Goal: Feedback & Contribution: Contribute content

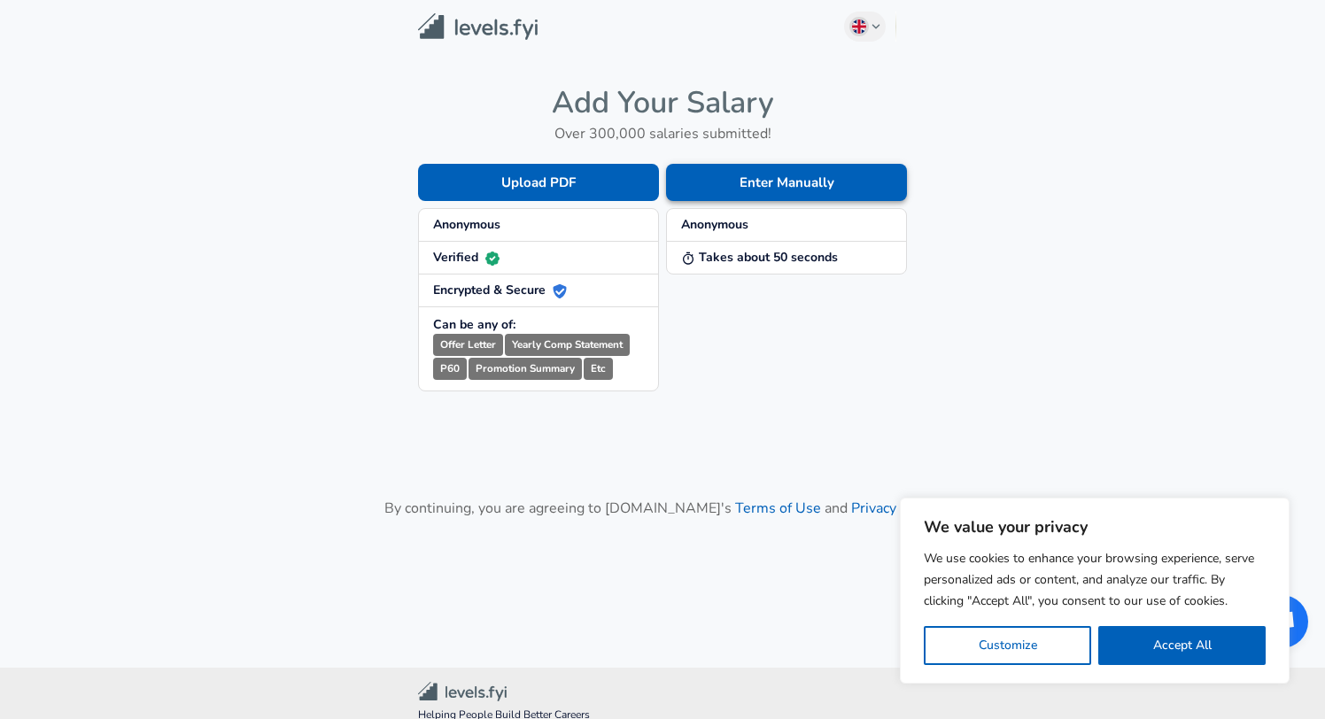
click at [725, 190] on button "Enter Manually" at bounding box center [786, 182] width 241 height 37
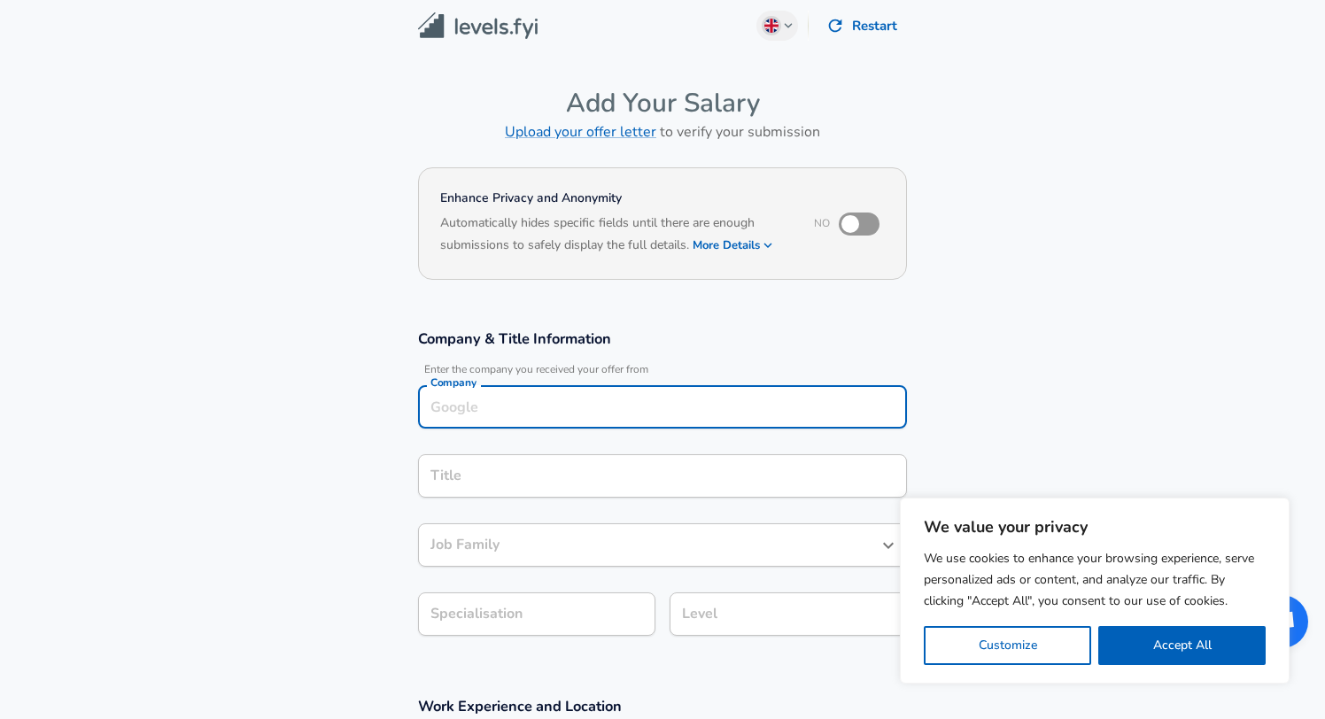
scroll to position [25, 0]
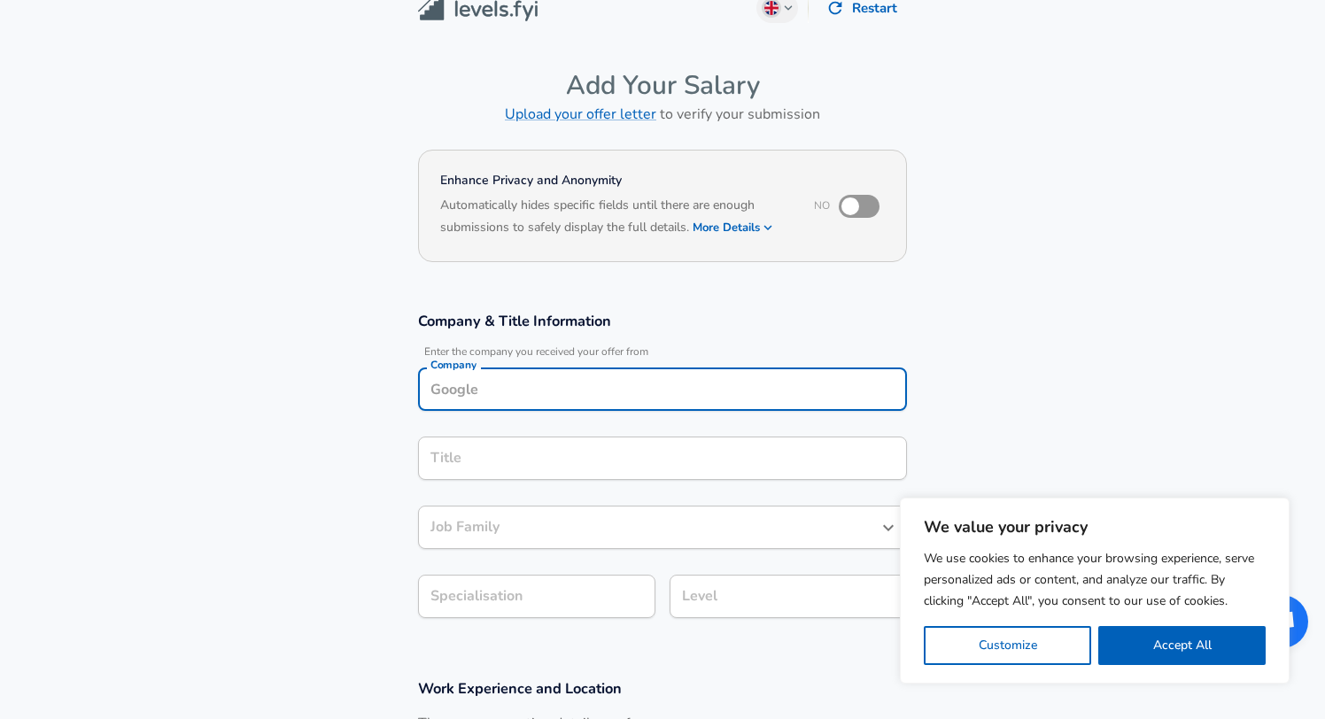
click at [699, 409] on div "Company" at bounding box center [662, 388] width 489 height 43
click at [684, 390] on input "Company" at bounding box center [662, 388] width 473 height 27
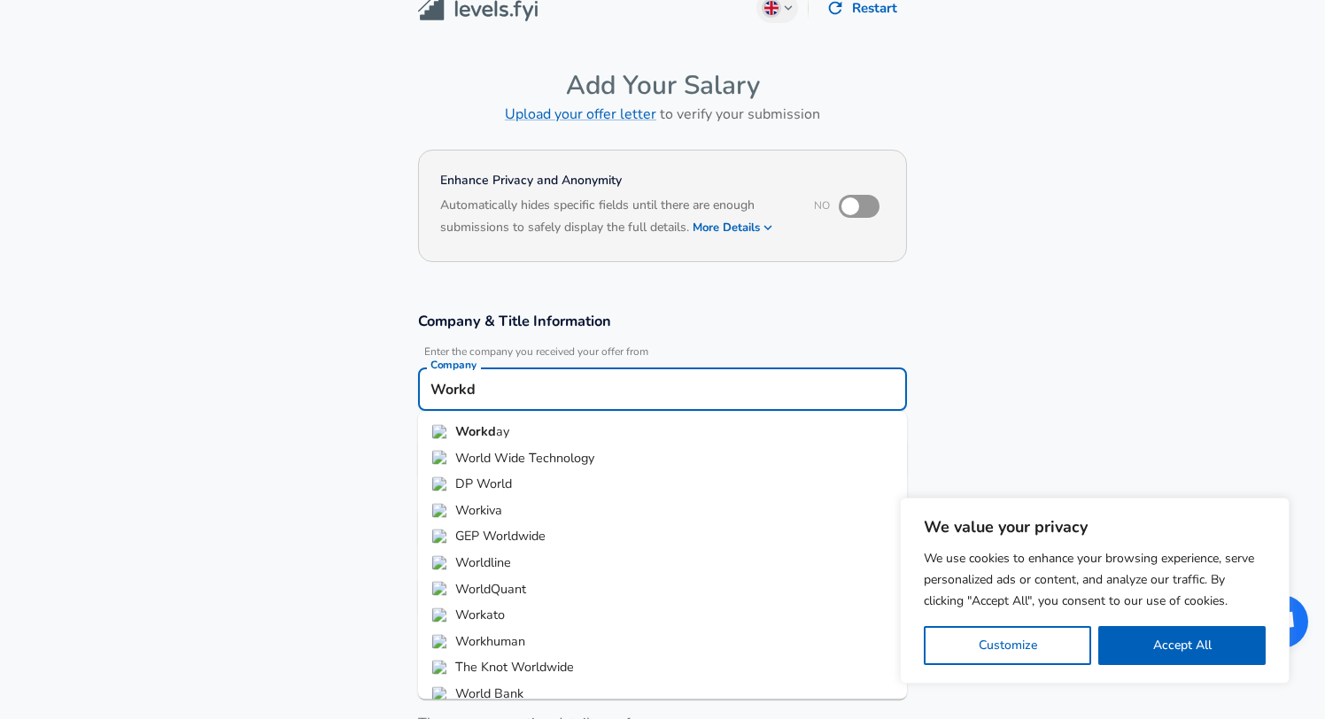
type input "Work"
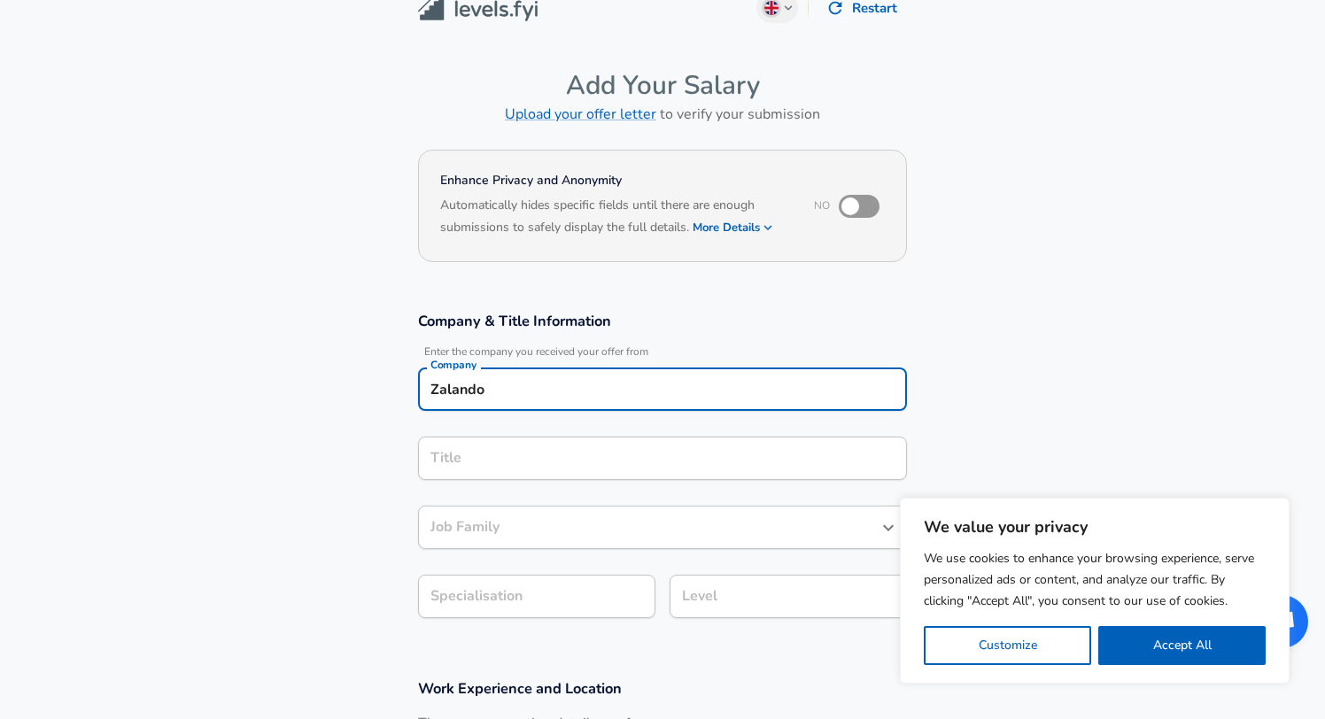
type input "Zalando"
click at [671, 463] on input "Title" at bounding box center [662, 457] width 473 height 27
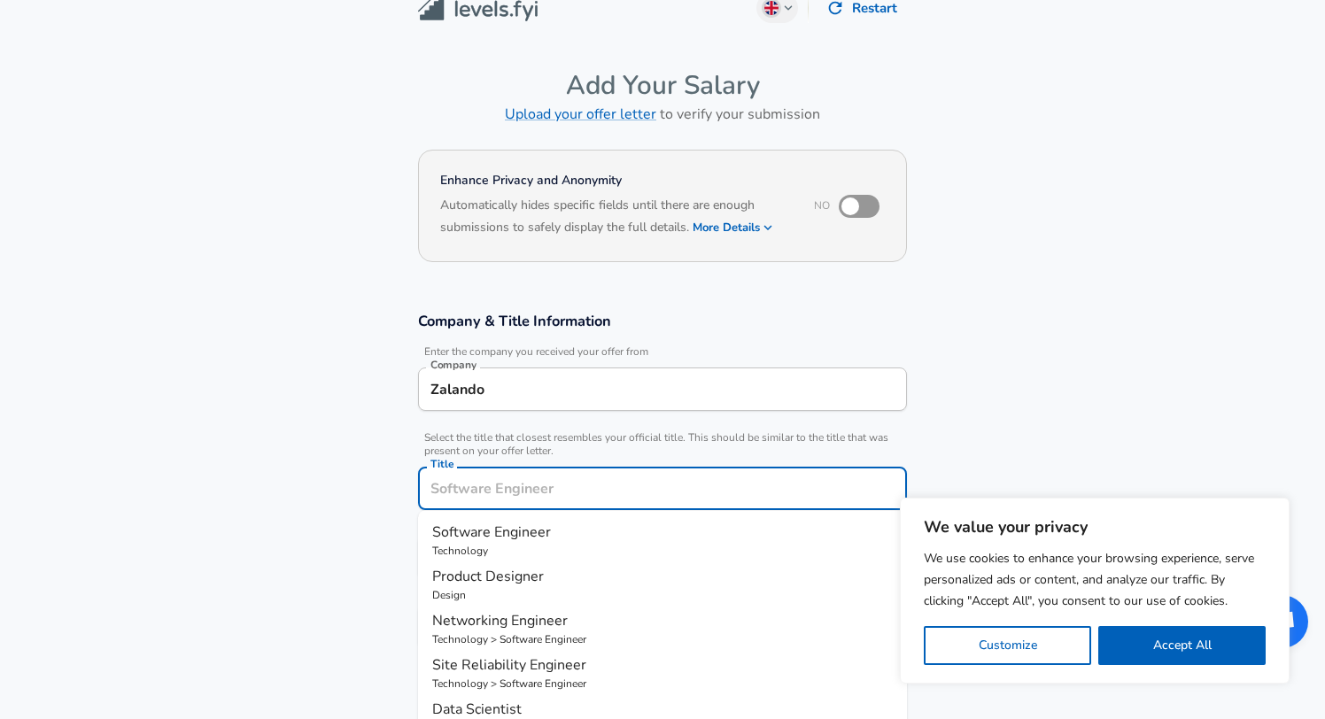
scroll to position [60, 0]
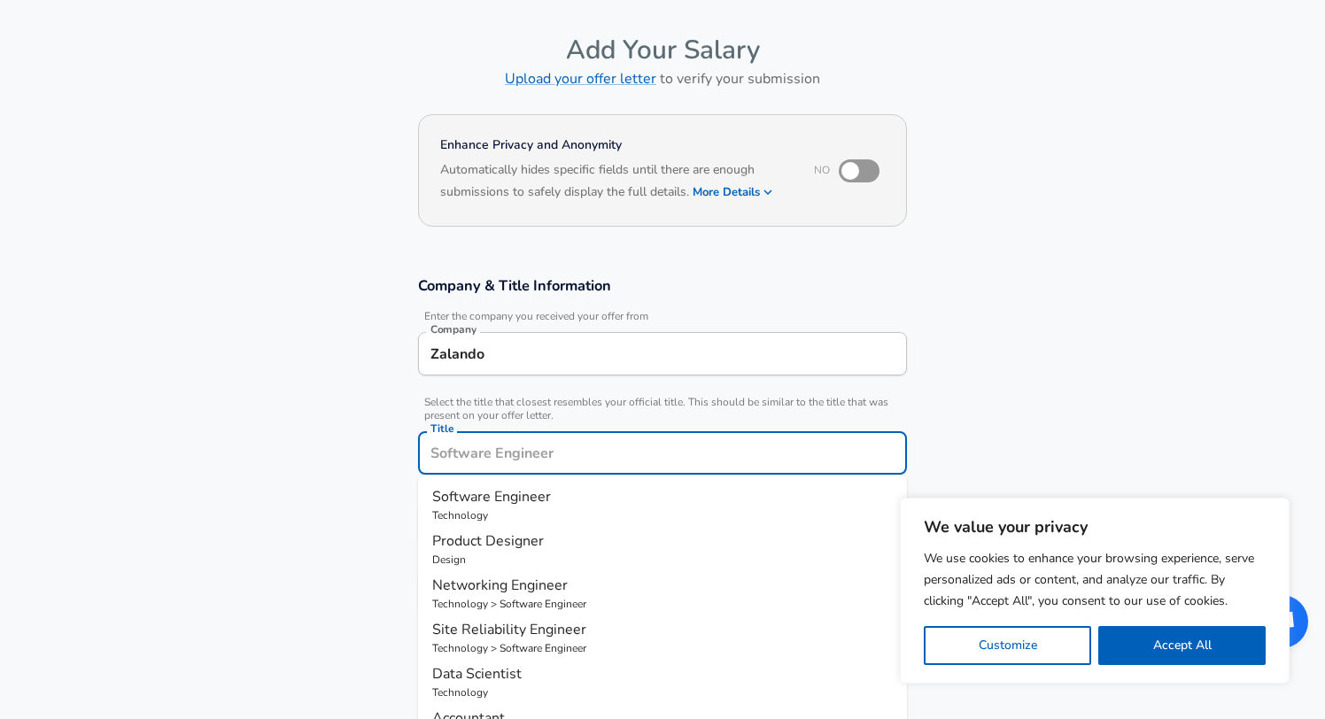
click at [645, 492] on p "Software Engineer" at bounding box center [662, 496] width 460 height 21
type input "Software Engineer"
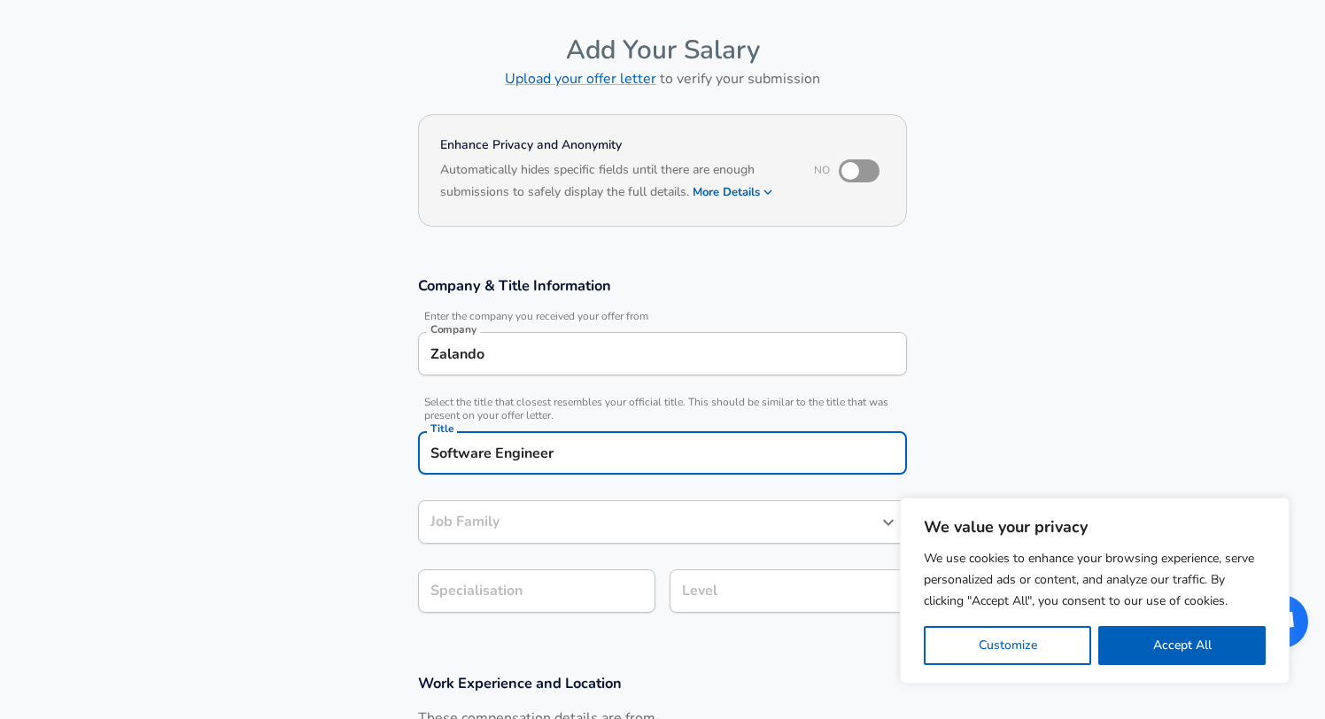
type input "Software Engineer"
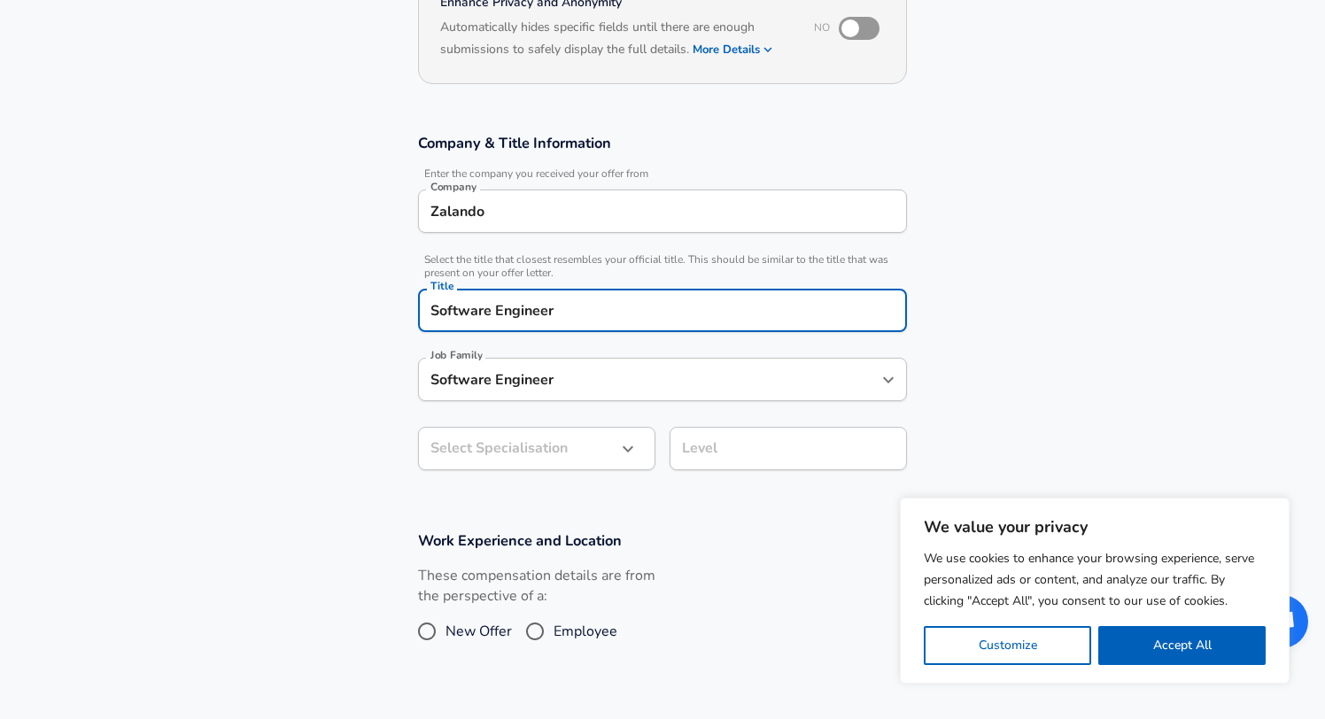
scroll to position [212, 0]
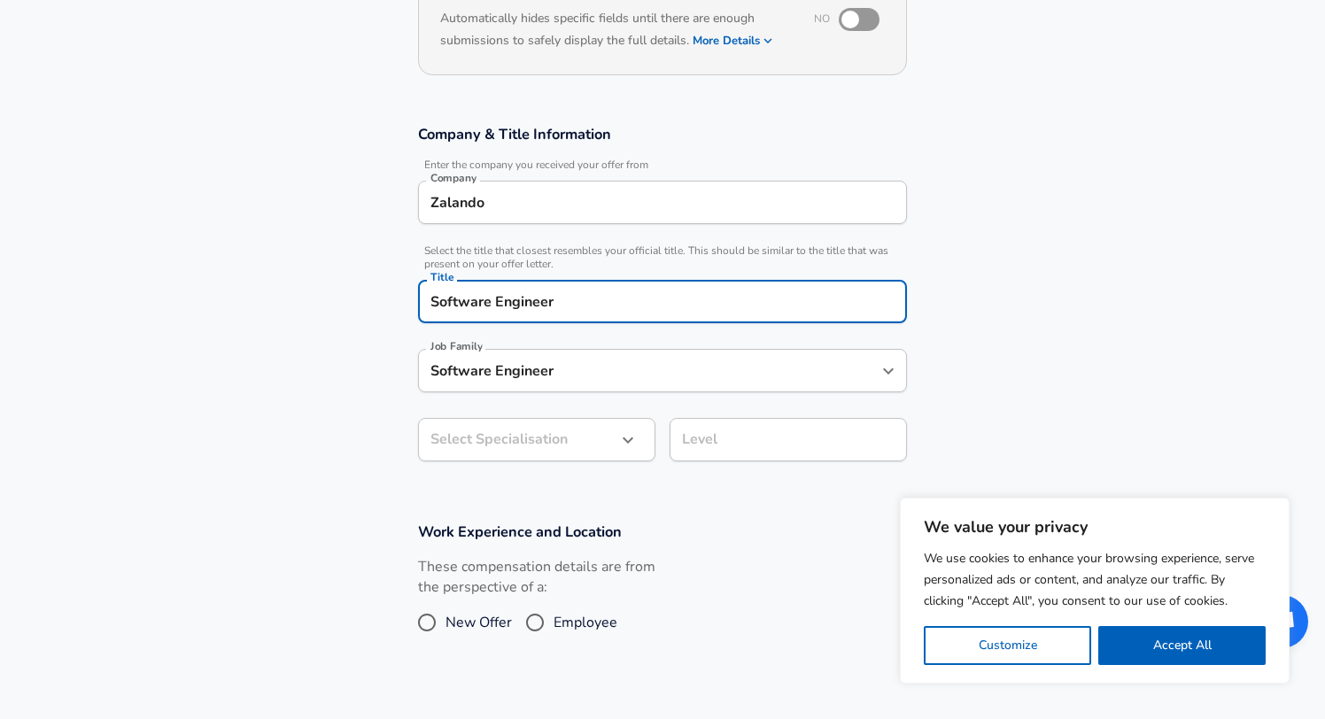
click at [568, 437] on body "We value your privacy We use cookies to enhance your browsing experience, serve…" at bounding box center [662, 147] width 1325 height 719
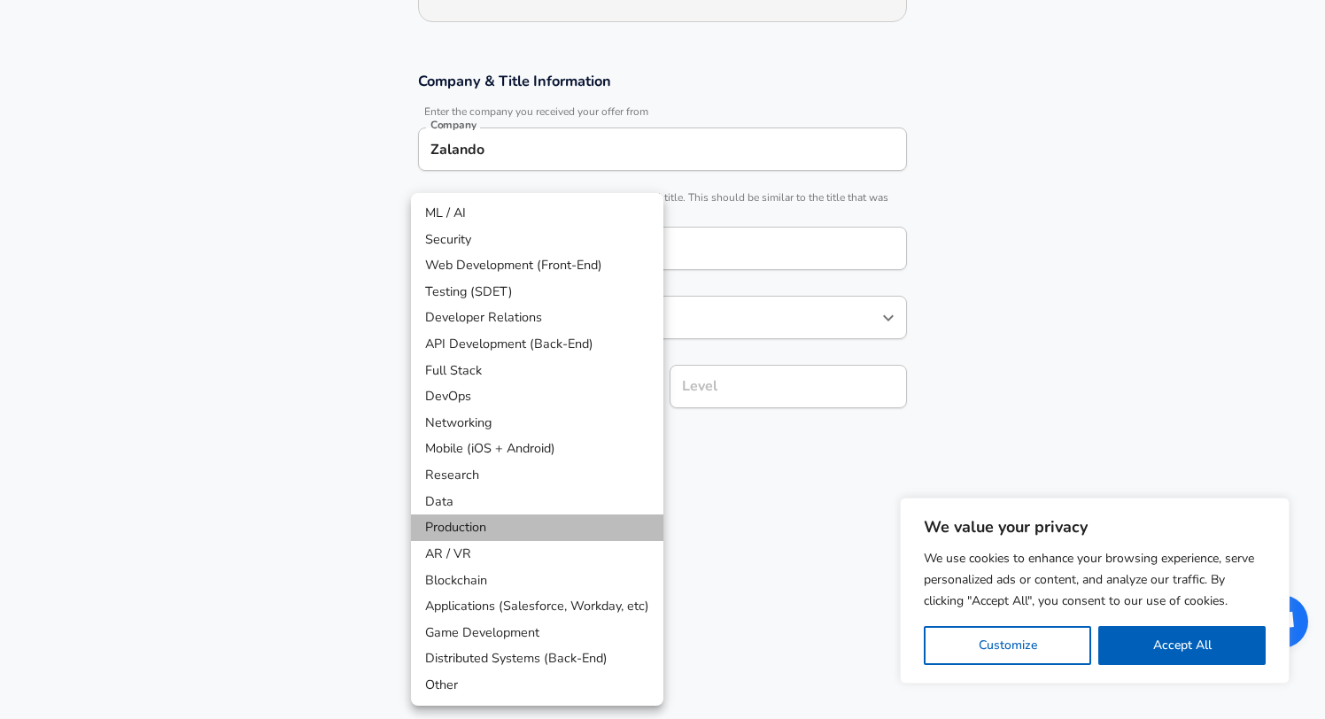
click at [537, 515] on li "Production" at bounding box center [537, 527] width 252 height 27
type input "Production"
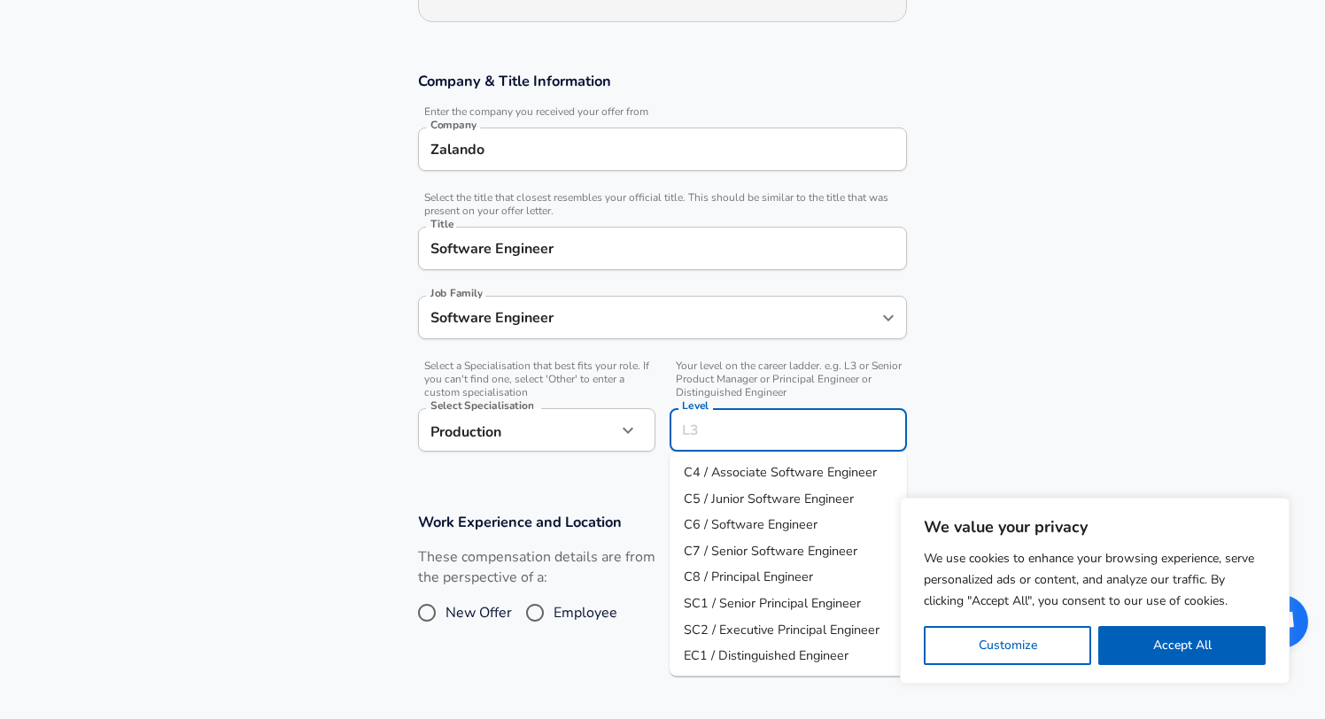
scroll to position [300, 0]
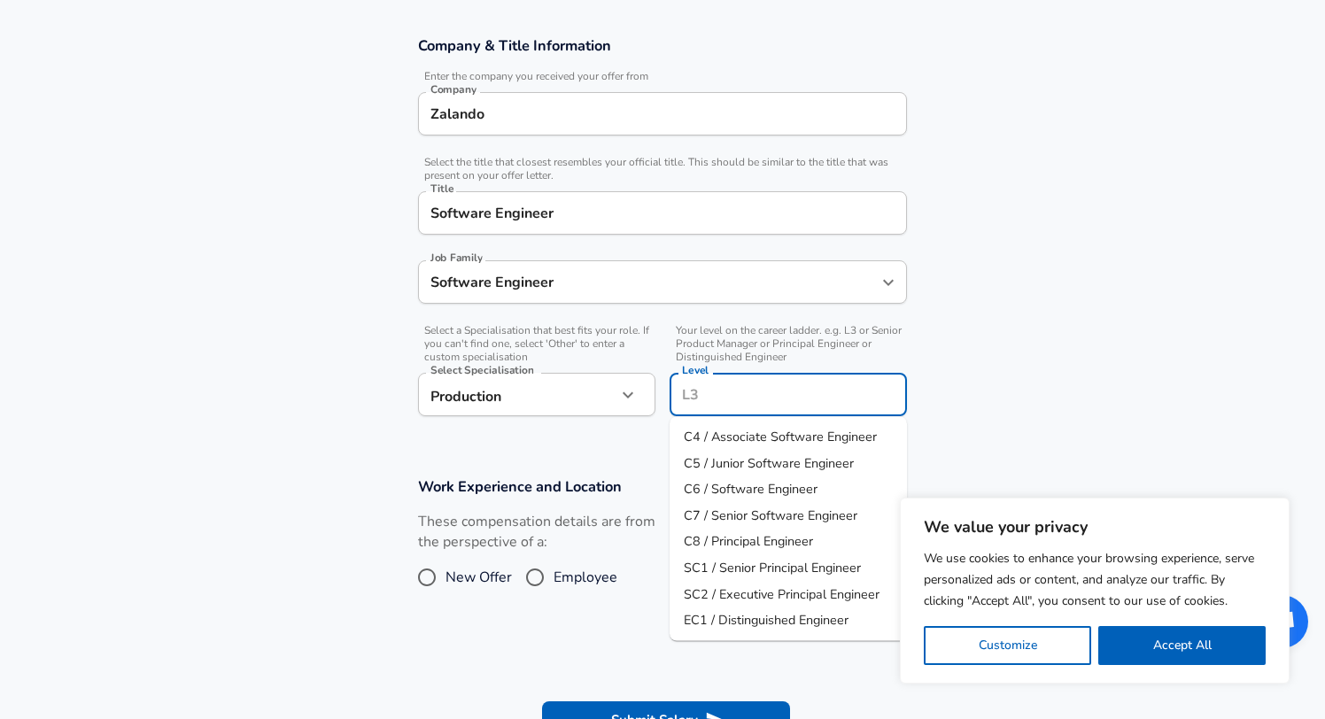
click at [710, 391] on input "Level" at bounding box center [787, 394] width 221 height 27
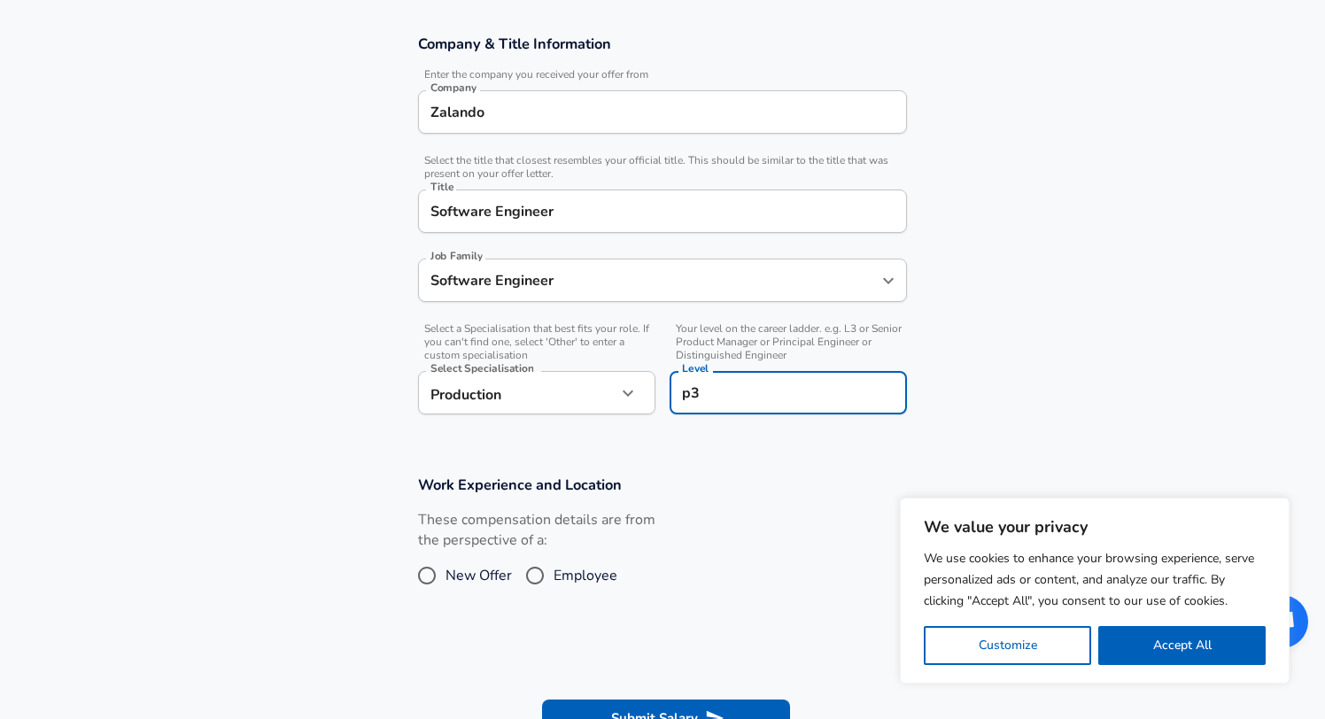
type input "p"
type input "i"
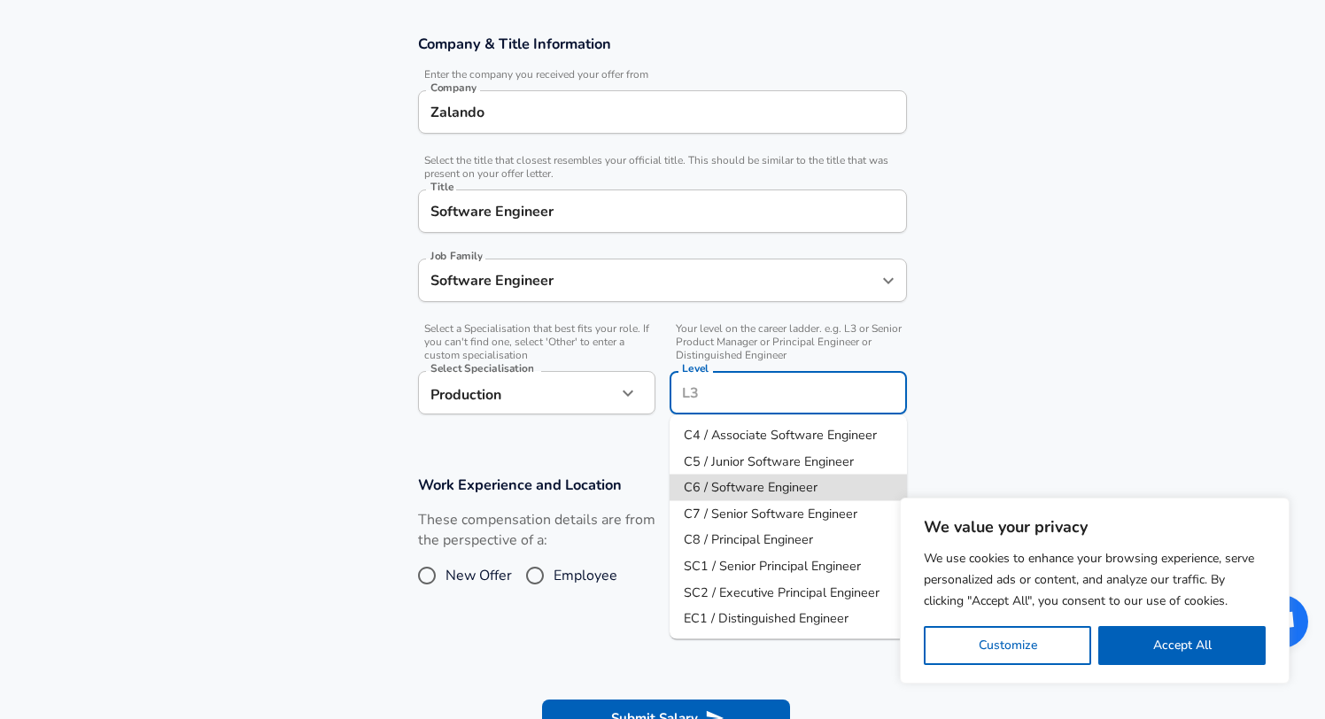
type input "C6 / Software Engineer"
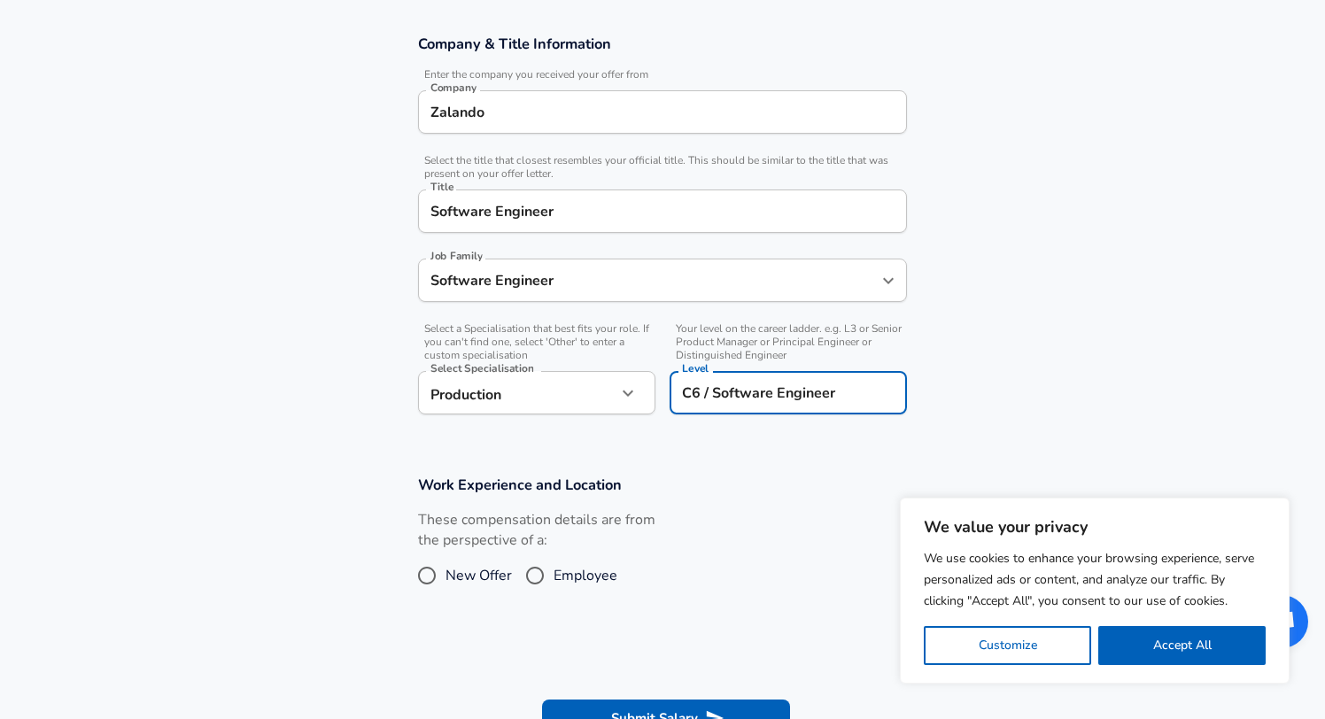
click at [530, 575] on input "Employee" at bounding box center [534, 575] width 37 height 28
radio input "true"
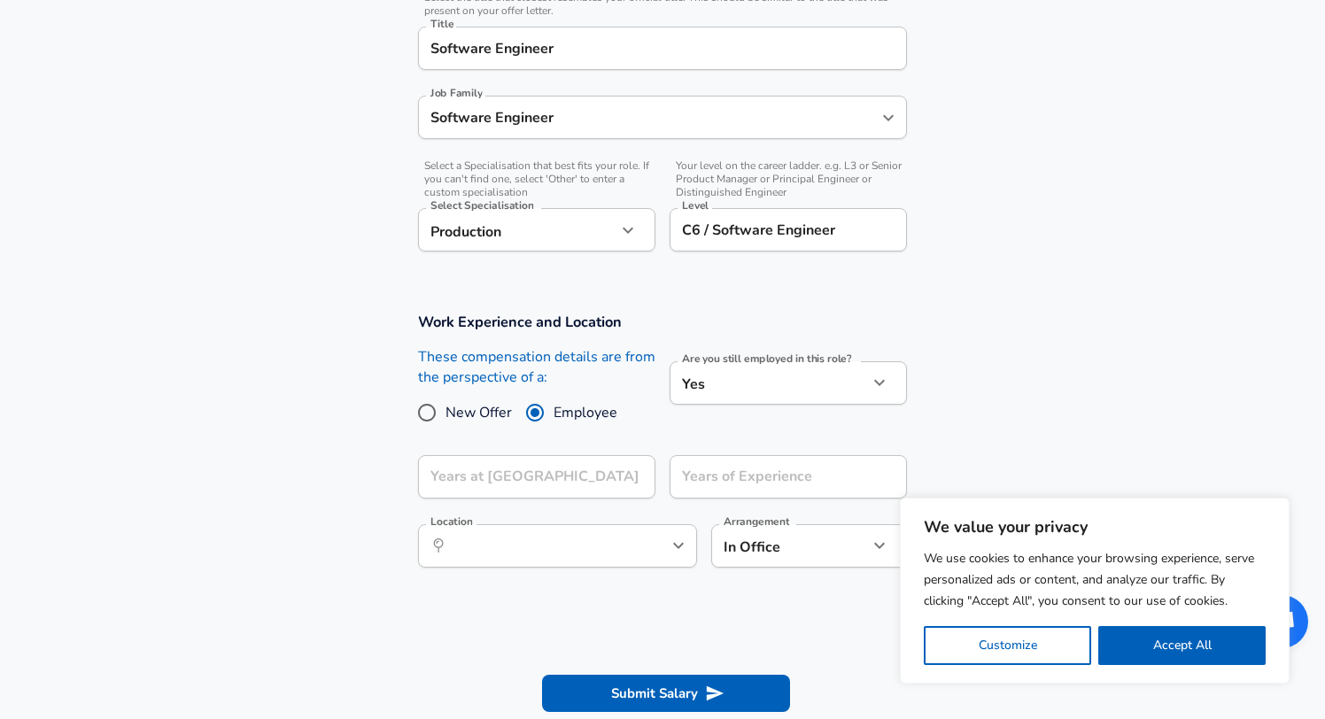
scroll to position [475, 0]
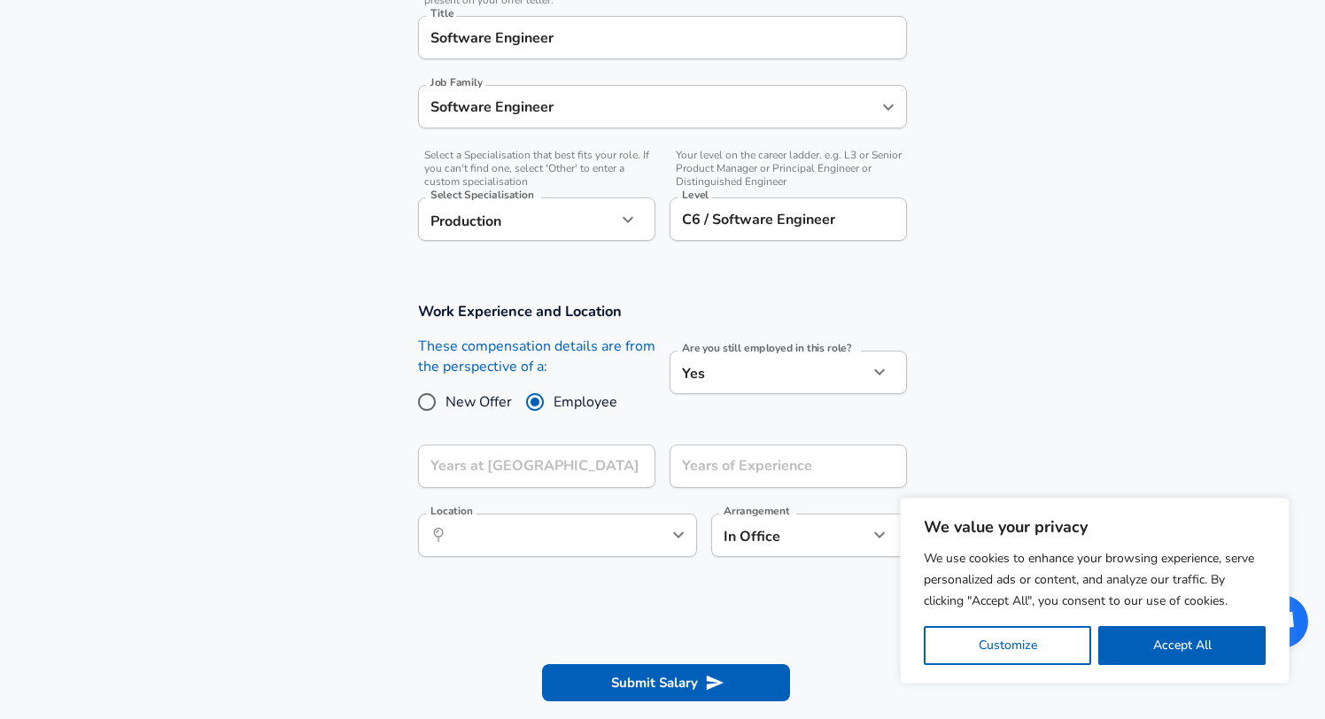
click at [637, 452] on div "Years at [GEOGRAPHIC_DATA]" at bounding box center [536, 465] width 237 height 43
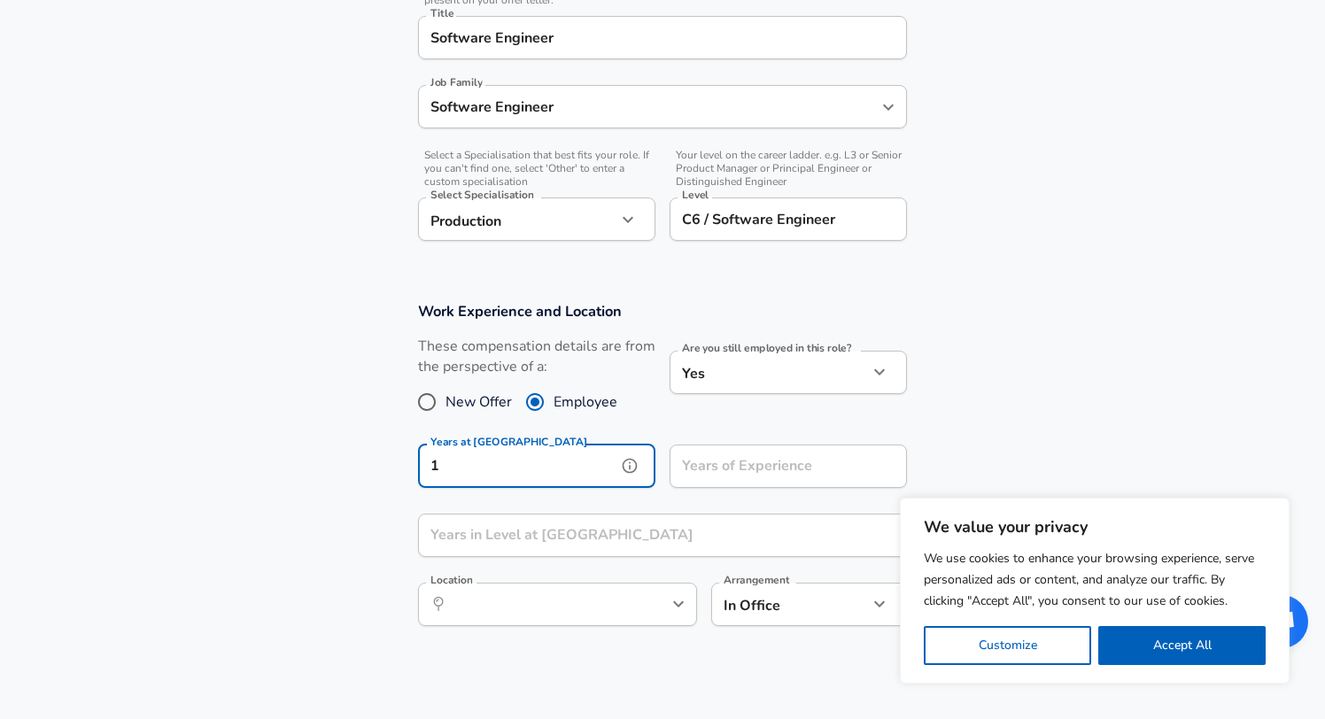
type input "1"
click at [717, 475] on input "Years of Experience" at bounding box center [768, 465] width 198 height 43
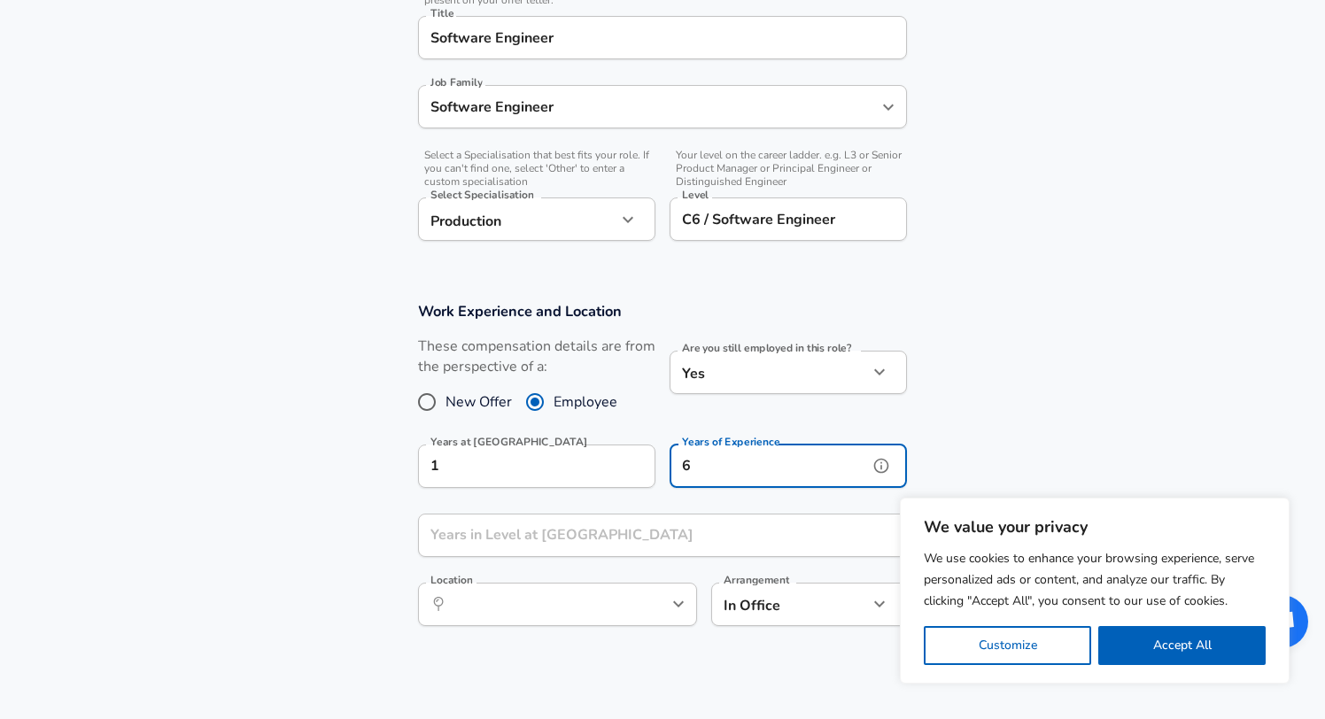
type input "6"
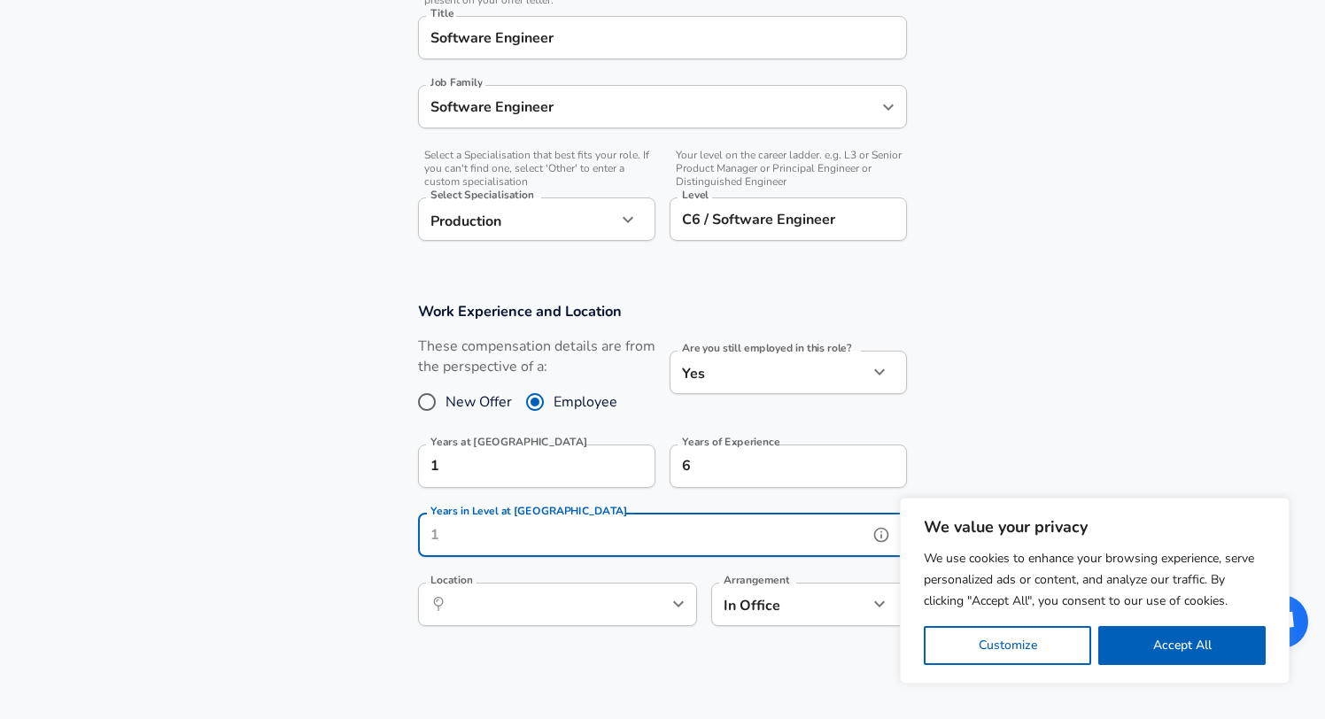
click at [624, 523] on input "Years in Level at [GEOGRAPHIC_DATA]" at bounding box center [643, 535] width 450 height 43
type input "1"
click at [564, 614] on input "Location" at bounding box center [538, 604] width 182 height 27
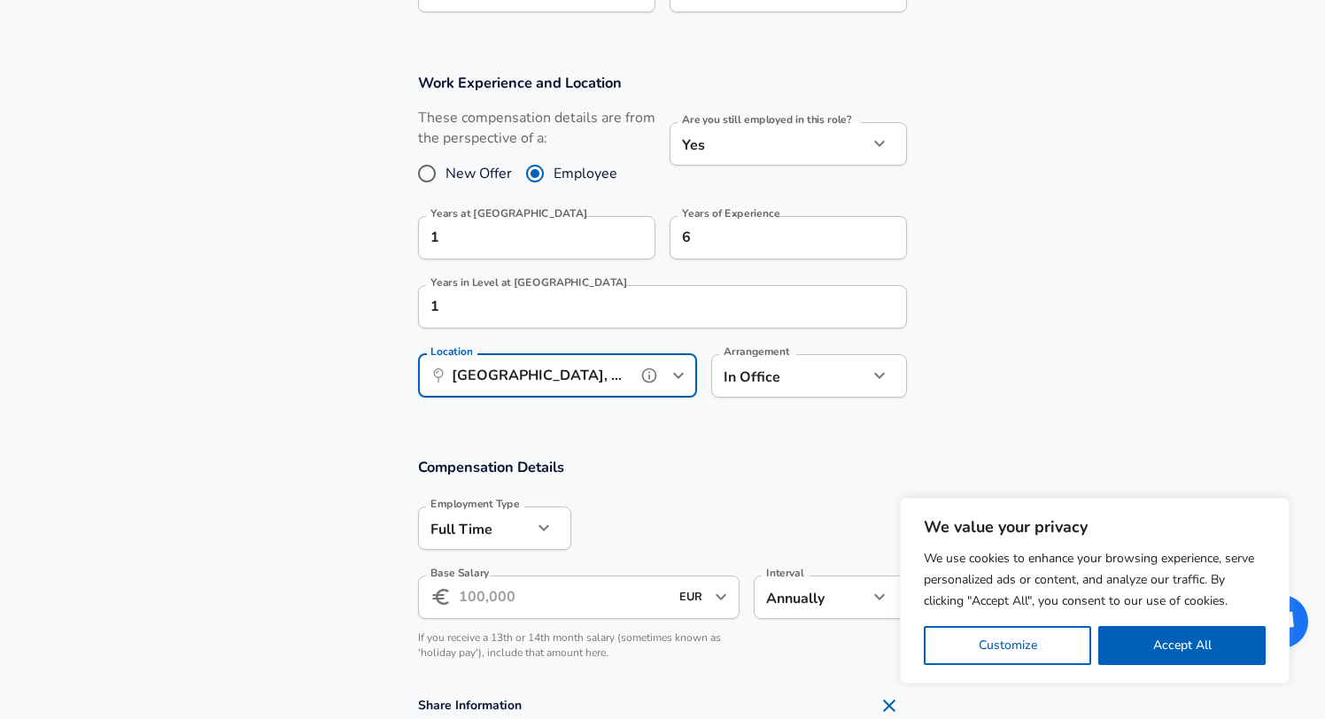
scroll to position [710, 0]
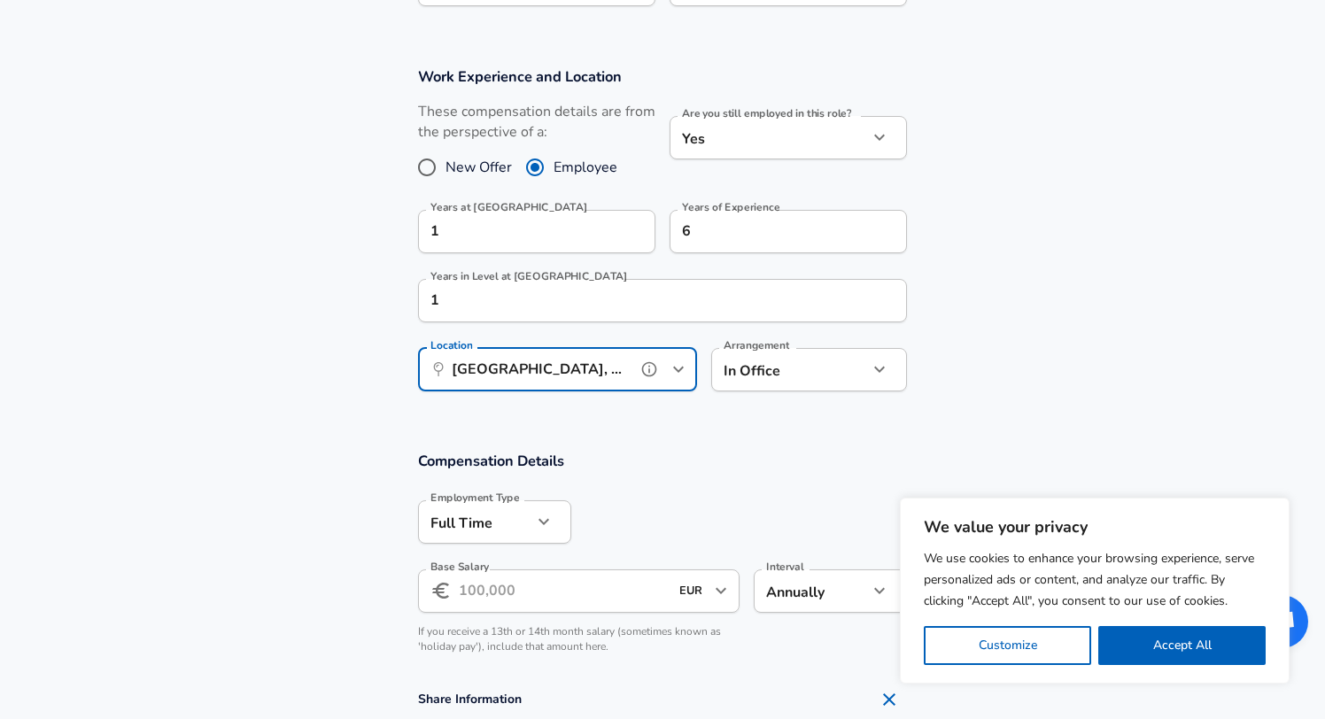
type input "[GEOGRAPHIC_DATA], [GEOGRAPHIC_DATA], [GEOGRAPHIC_DATA]"
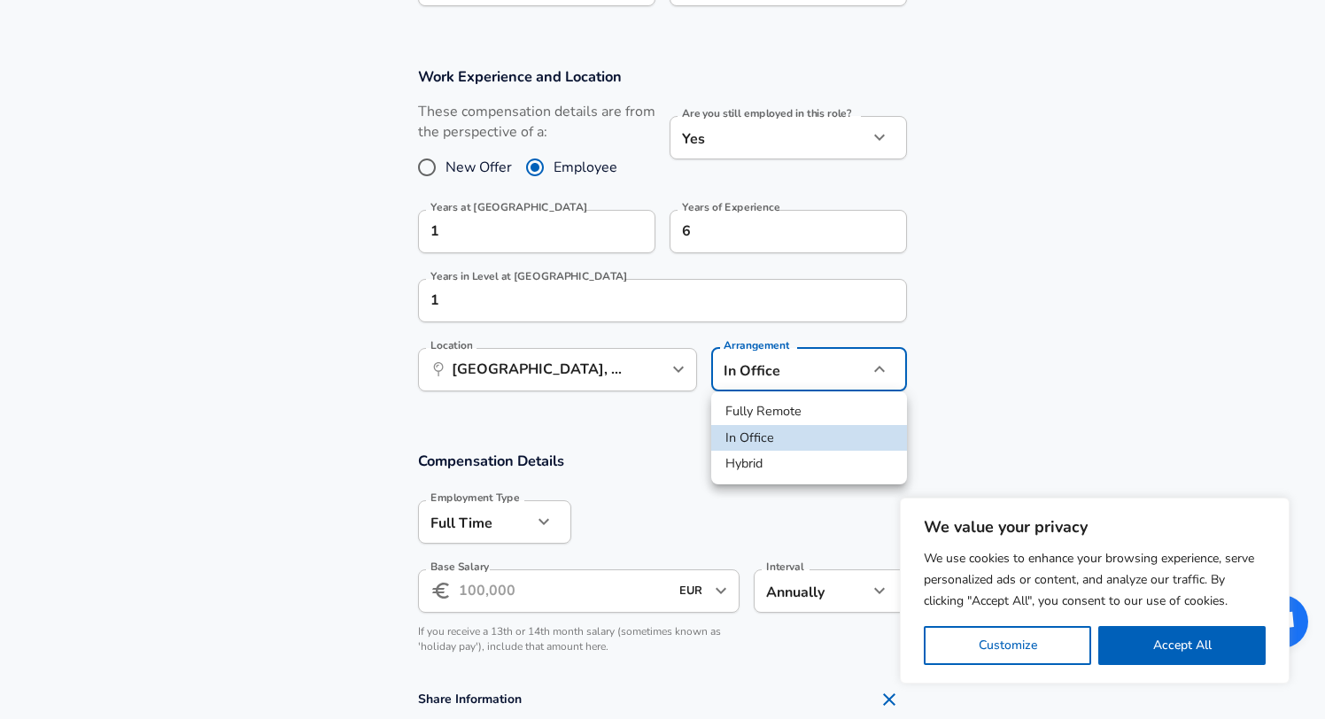
click at [813, 454] on li "Hybrid" at bounding box center [809, 464] width 196 height 27
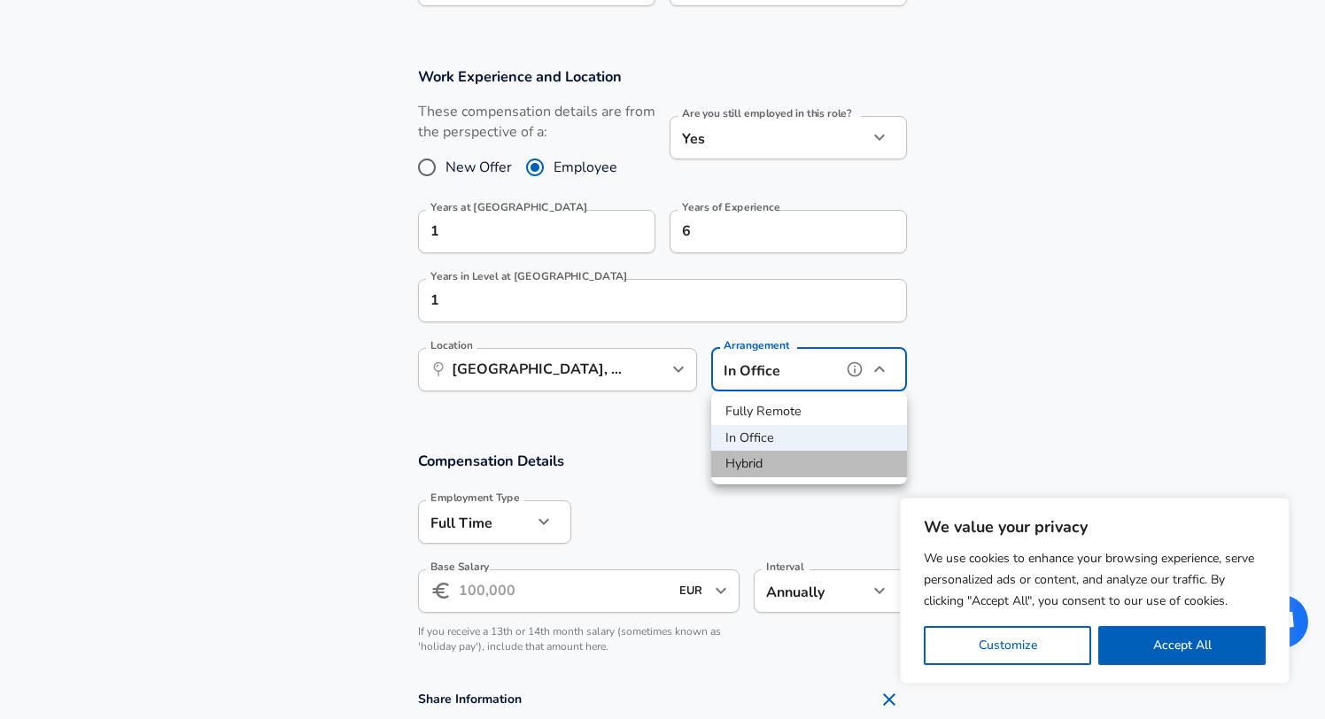
type input "hybrid"
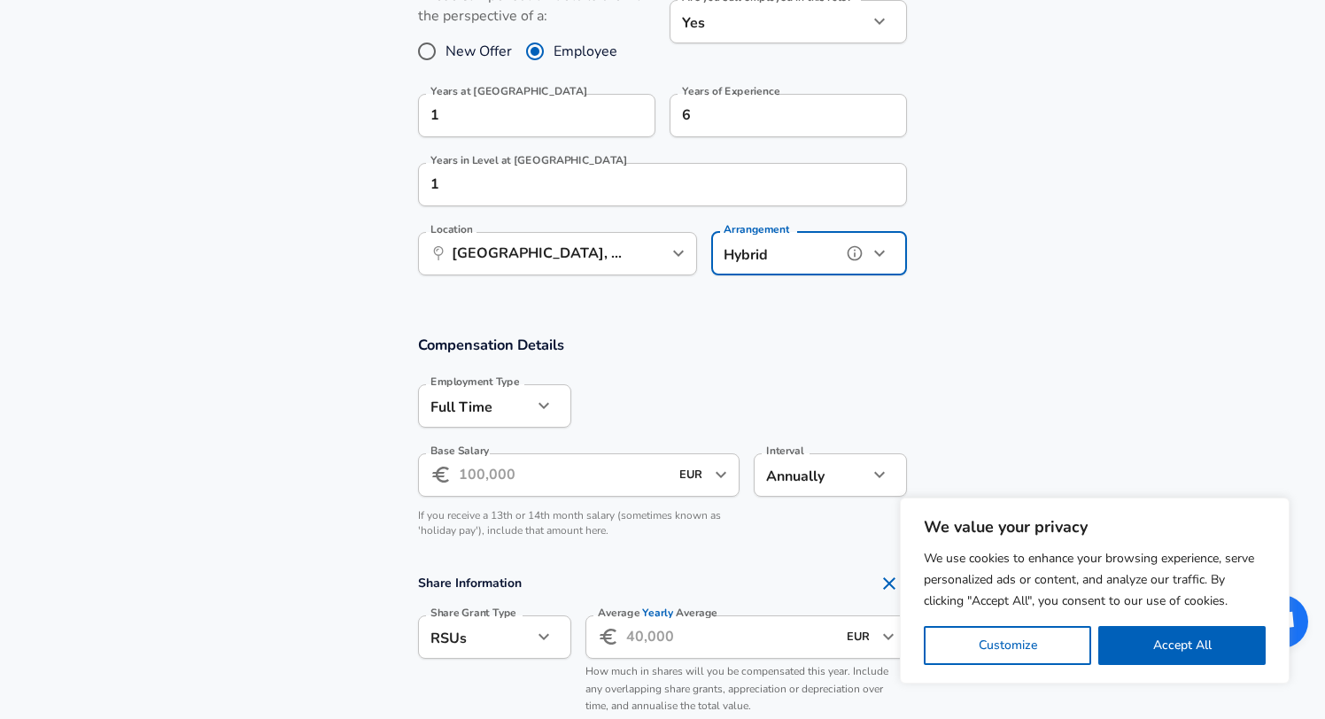
scroll to position [830, 0]
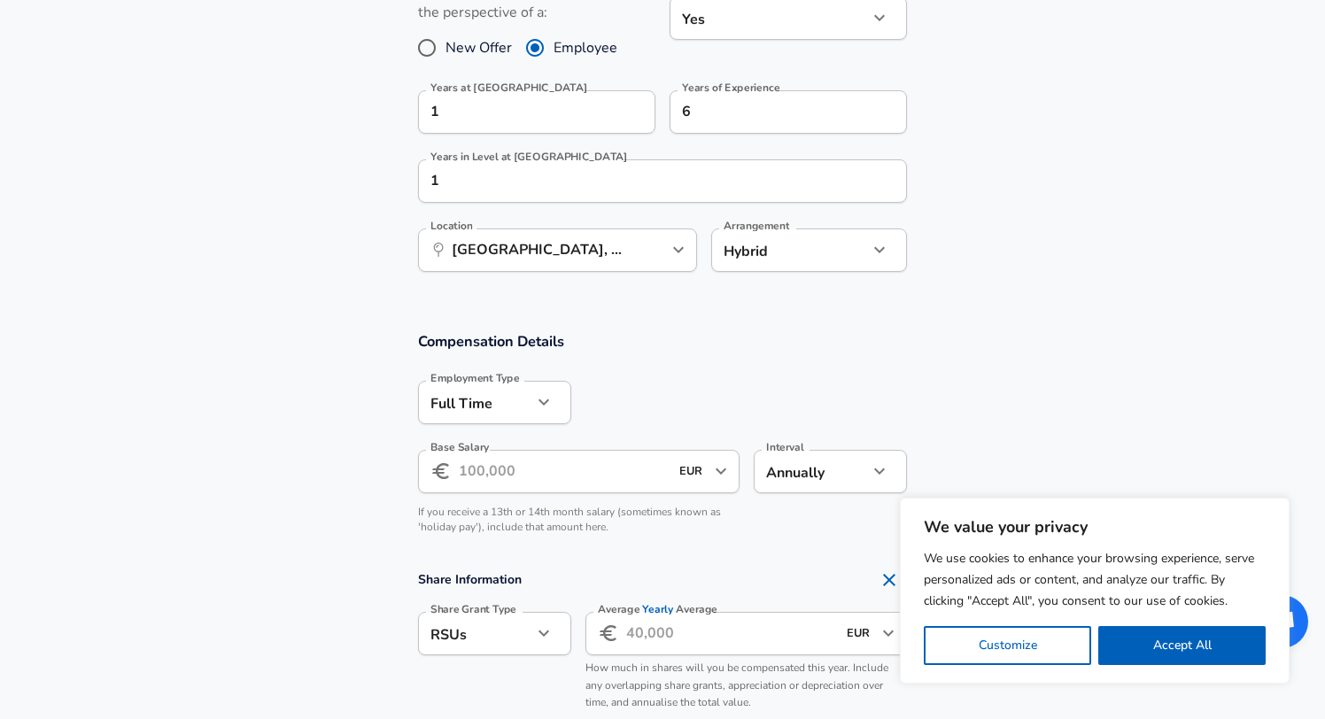
click at [512, 489] on input "Base Salary" at bounding box center [564, 471] width 210 height 43
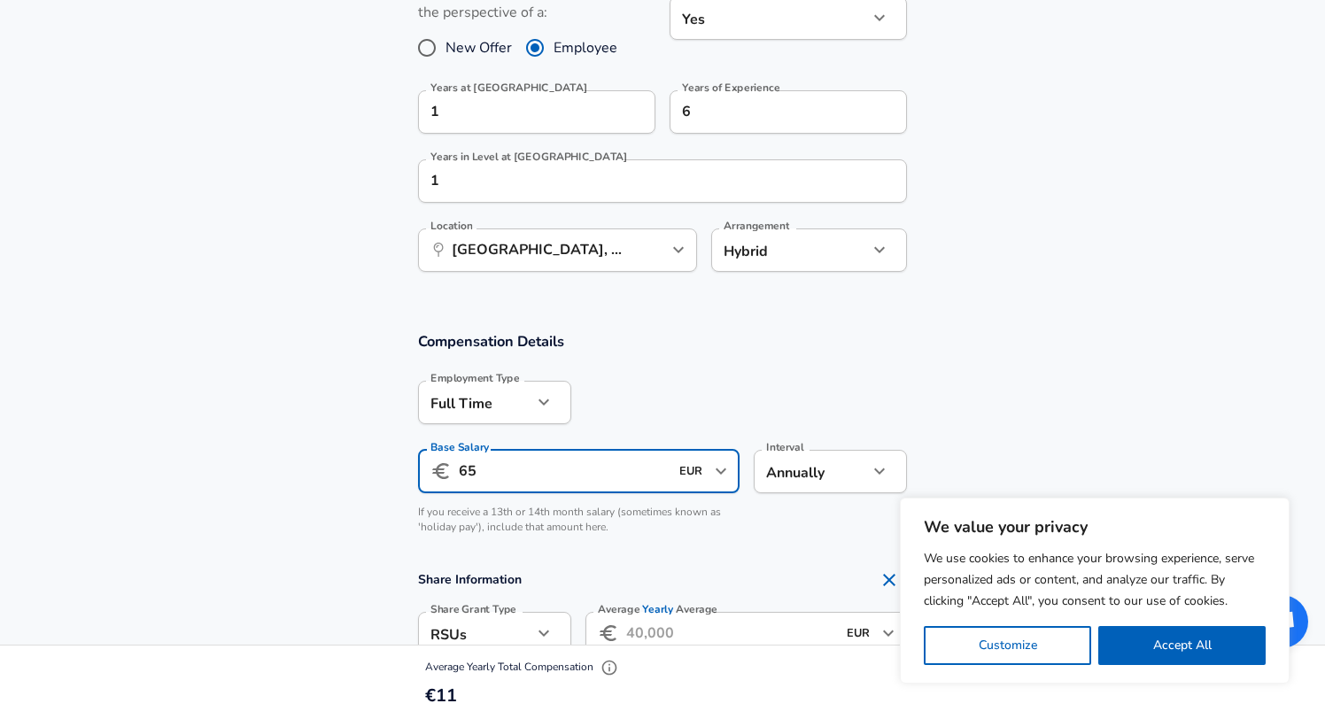
click at [870, 464] on icon "button" at bounding box center [879, 470] width 21 height 21
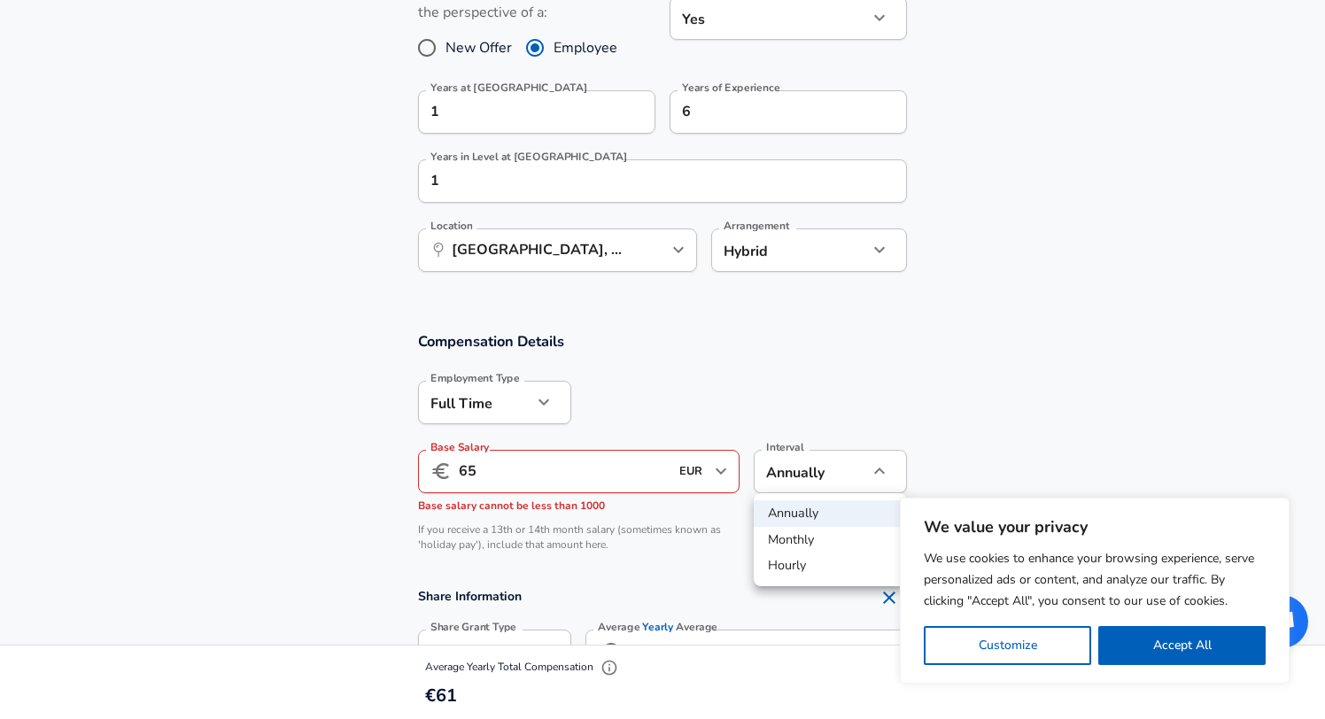
click at [855, 410] on div at bounding box center [662, 359] width 1325 height 719
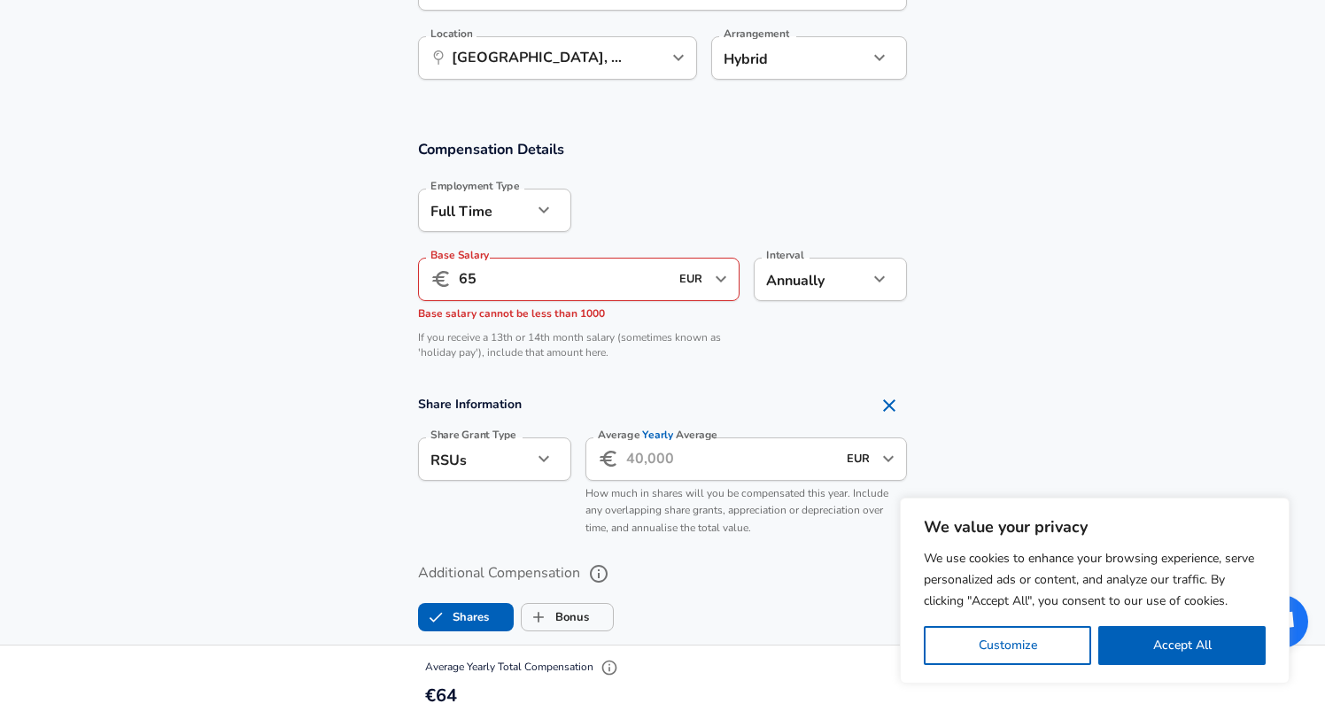
scroll to position [1027, 0]
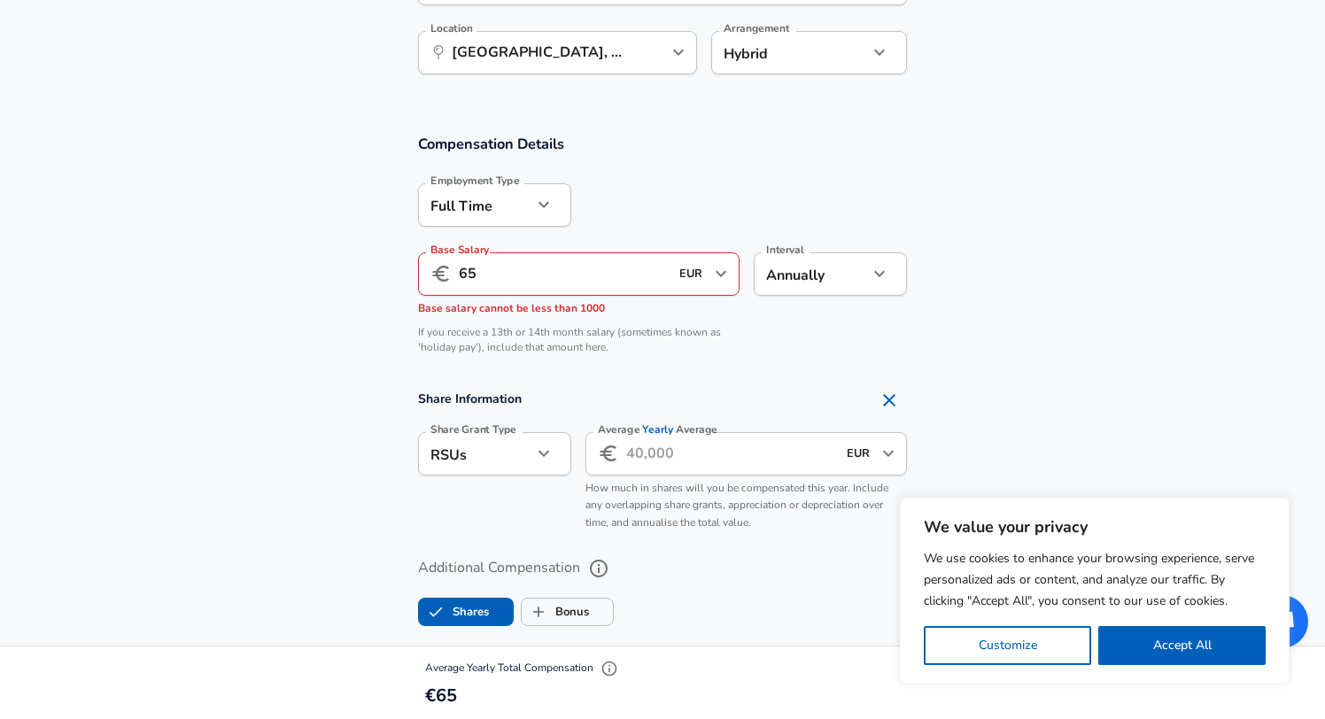
click at [638, 285] on input "65" at bounding box center [564, 273] width 210 height 43
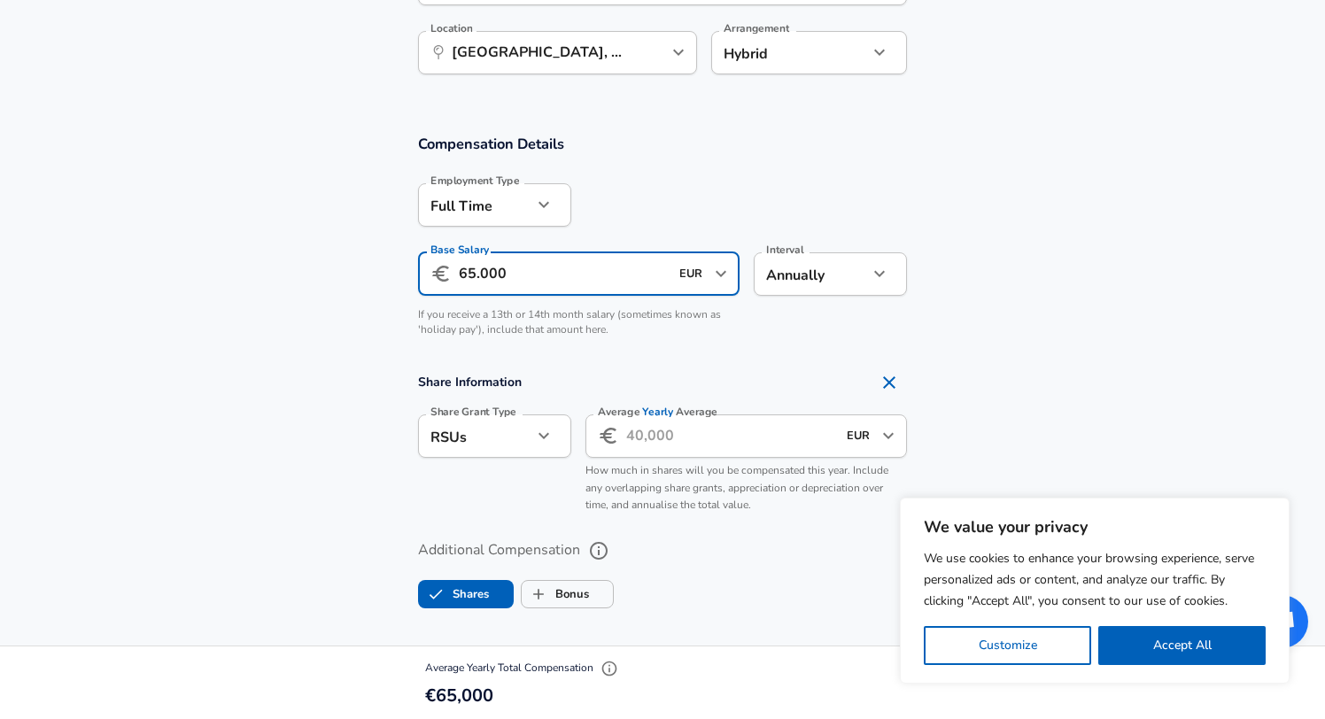
type input "65.000"
click at [685, 437] on input "Average Yearly Average" at bounding box center [731, 435] width 210 height 43
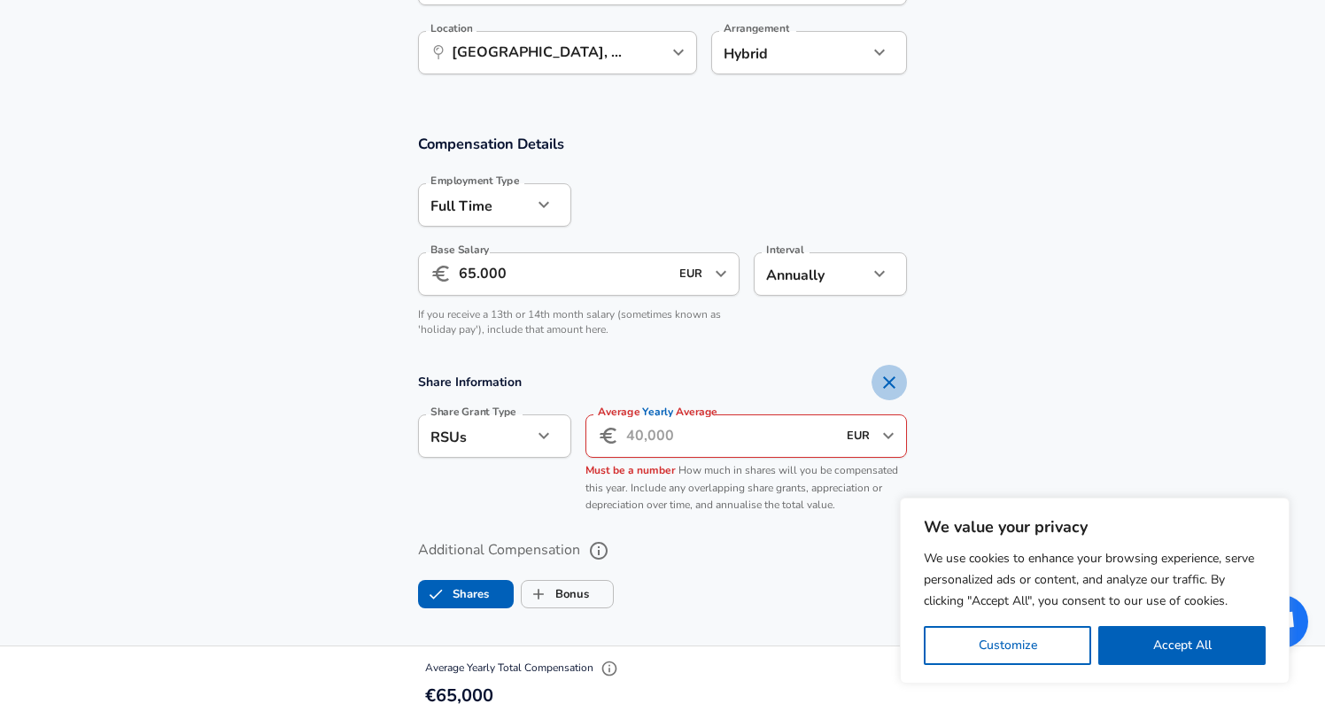
click at [886, 380] on icon "Remove Section" at bounding box center [889, 382] width 12 height 12
checkbox input "false"
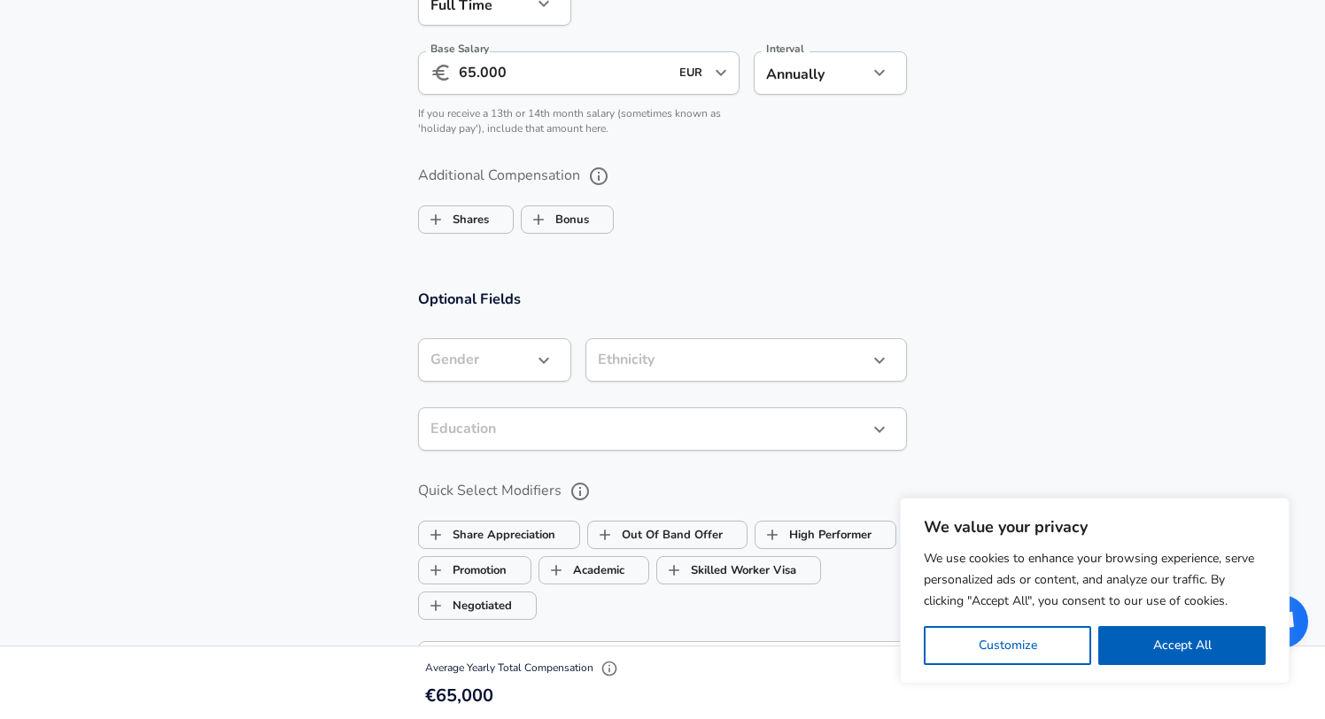
scroll to position [1270, 0]
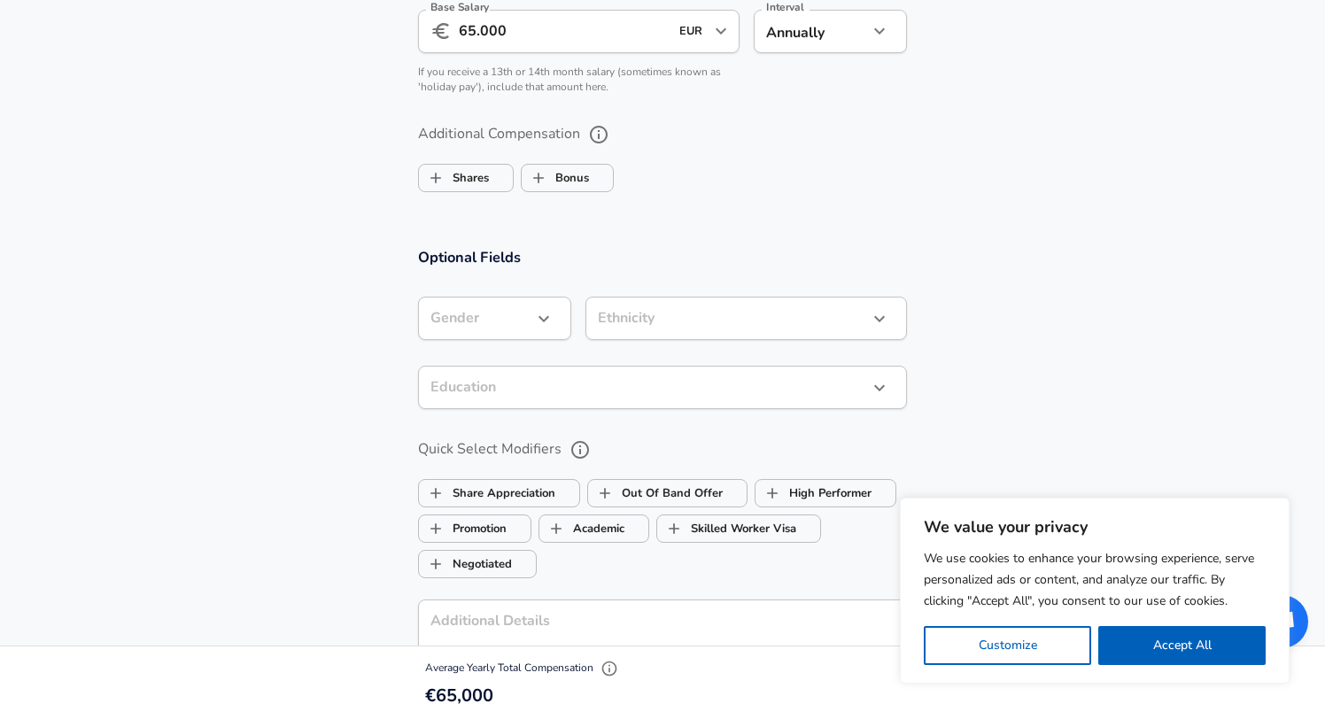
click at [534, 337] on div "​ Gender" at bounding box center [494, 318] width 153 height 43
click at [546, 322] on icon "button" at bounding box center [543, 318] width 21 height 21
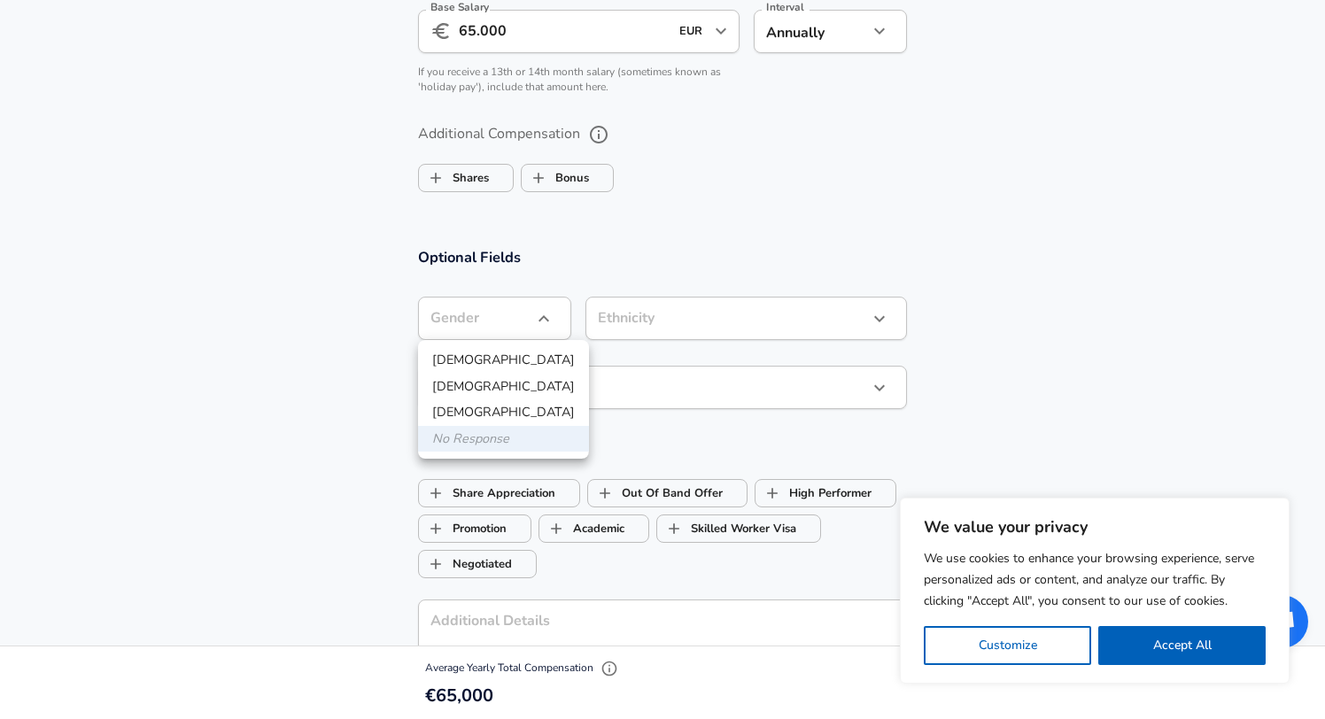
click at [516, 358] on li "[DEMOGRAPHIC_DATA]" at bounding box center [503, 360] width 171 height 27
type input "[DEMOGRAPHIC_DATA]"
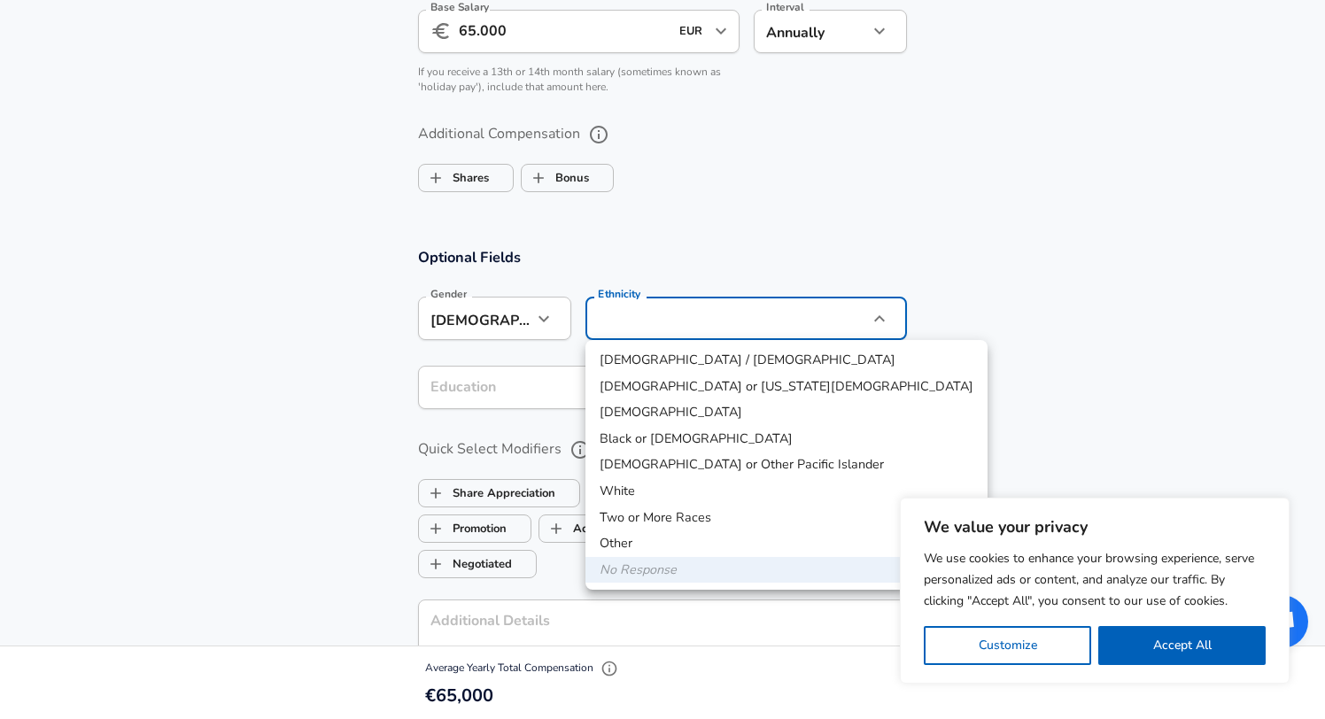
click at [687, 415] on li "[DEMOGRAPHIC_DATA]" at bounding box center [786, 412] width 402 height 27
type input "[DEMOGRAPHIC_DATA]"
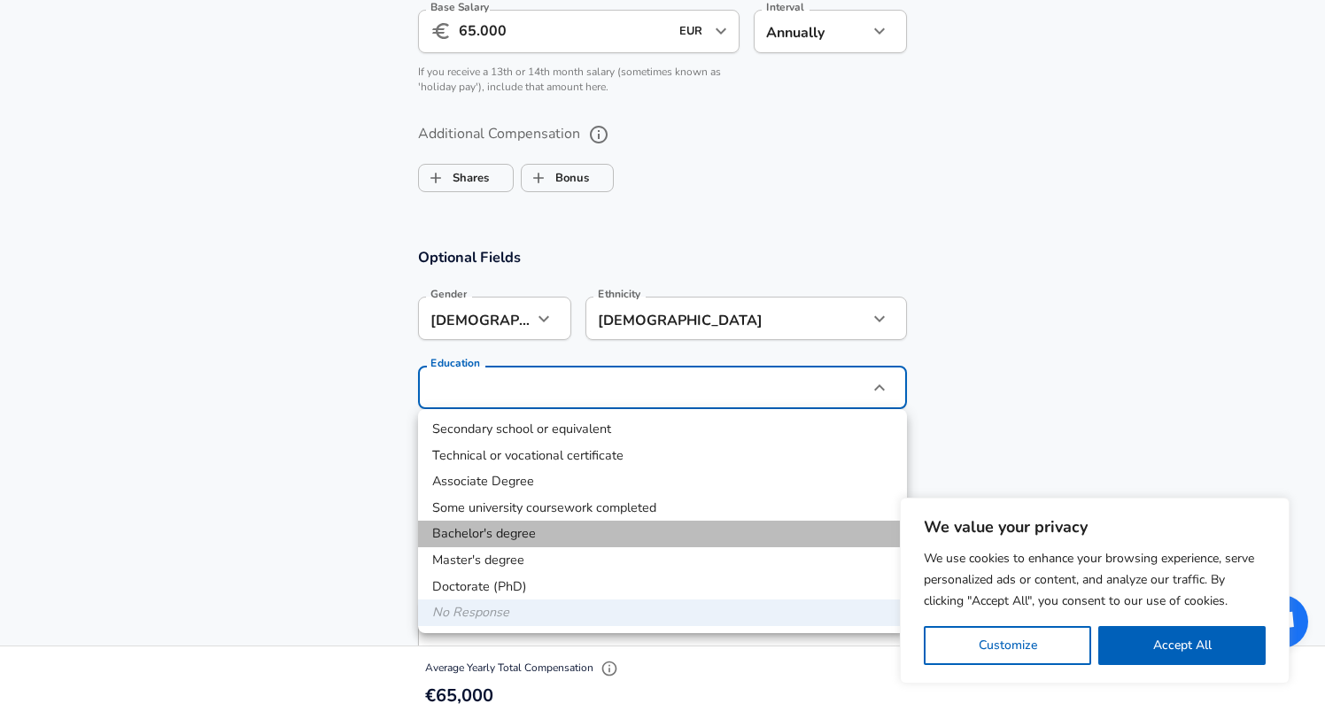
click at [531, 531] on li "Bachelor's degree" at bounding box center [662, 534] width 489 height 27
type input "Bachelors degree"
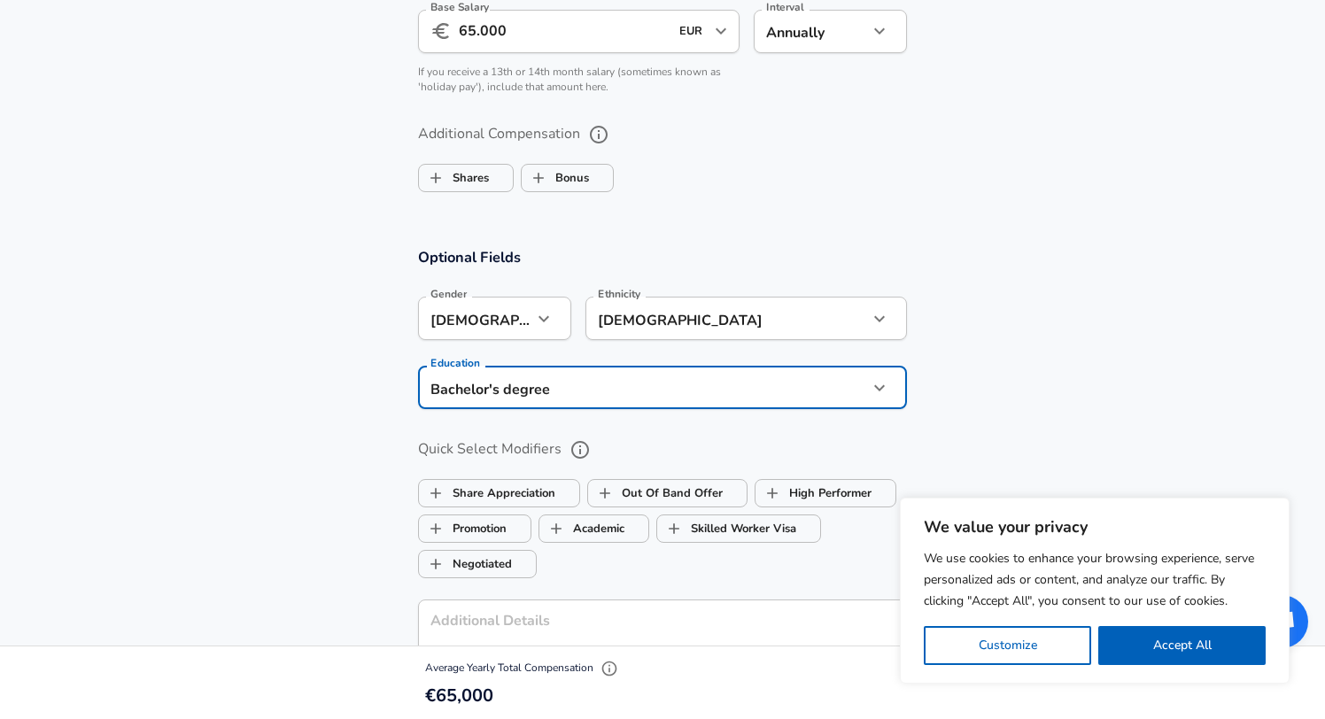
click at [337, 516] on section "Optional Fields Gender [DEMOGRAPHIC_DATA] [DEMOGRAPHIC_DATA] Gender Ethnicity […" at bounding box center [662, 537] width 1325 height 619
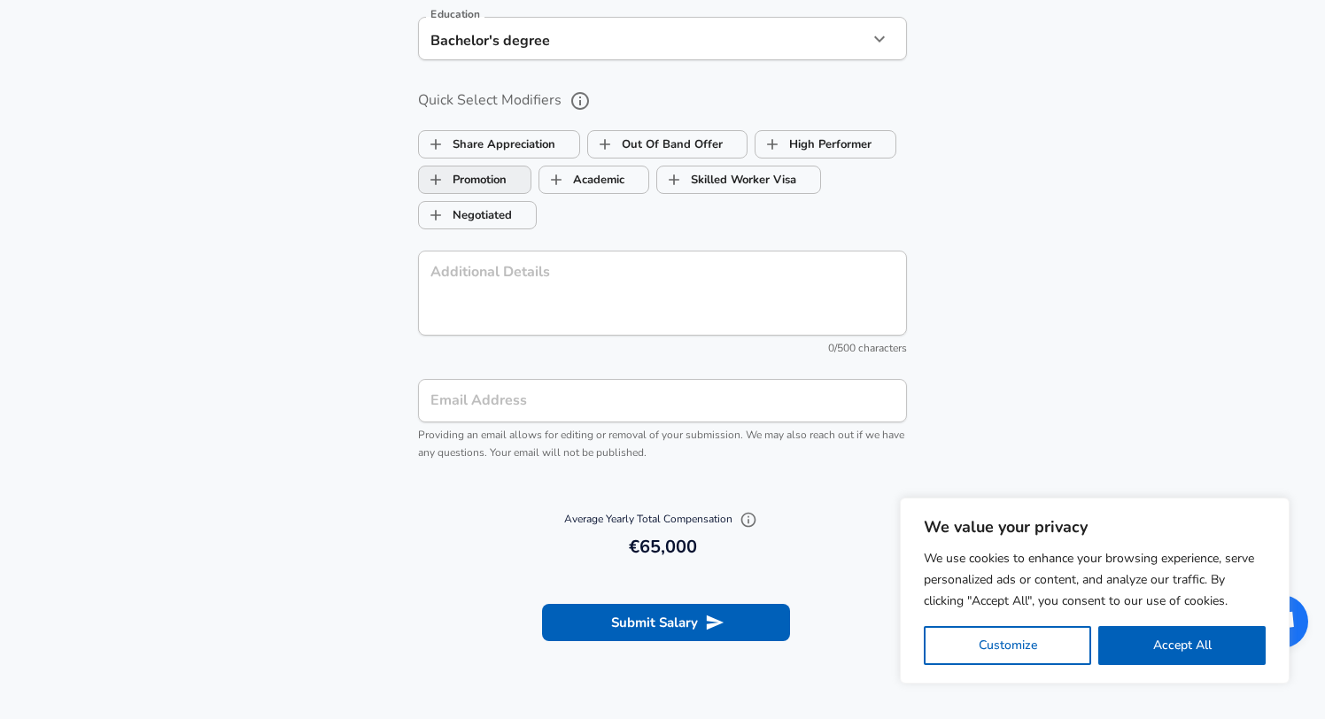
scroll to position [1620, 0]
click at [648, 622] on button "Submit Salary" at bounding box center [666, 620] width 248 height 37
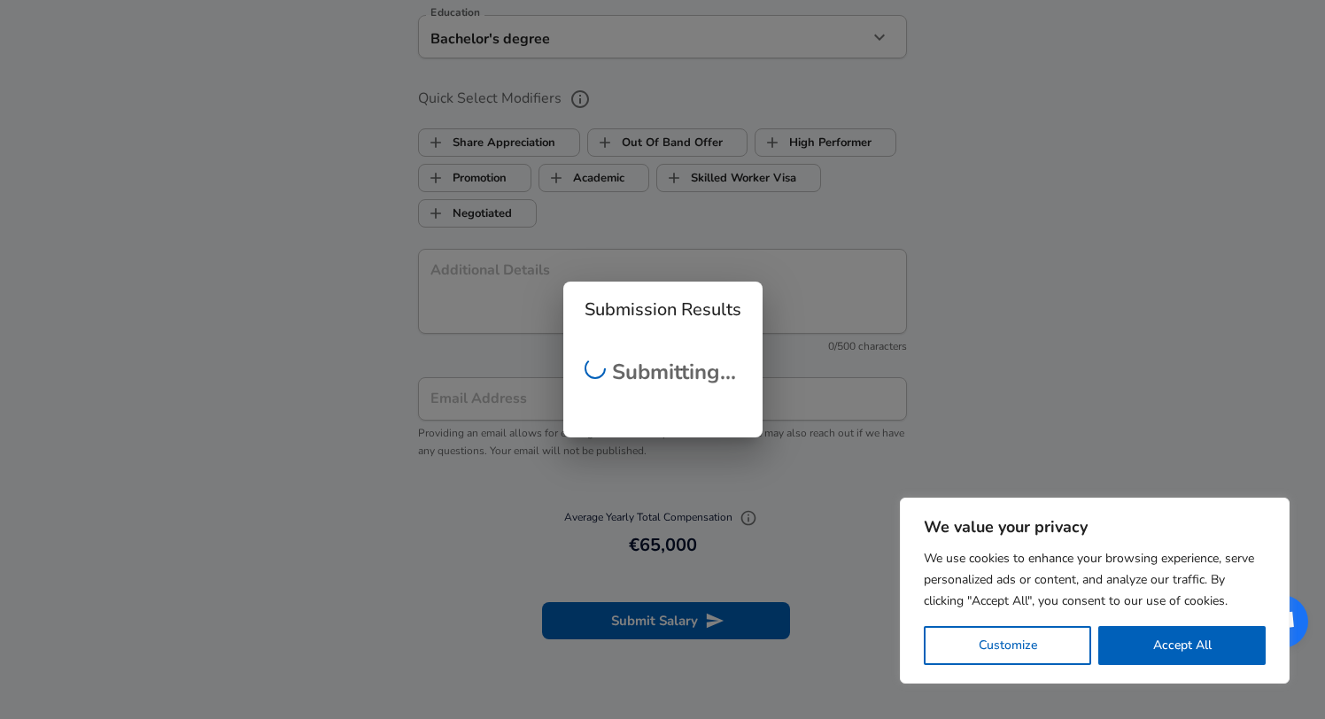
click at [1157, 650] on button "Accept All" at bounding box center [1181, 645] width 167 height 39
checkbox input "true"
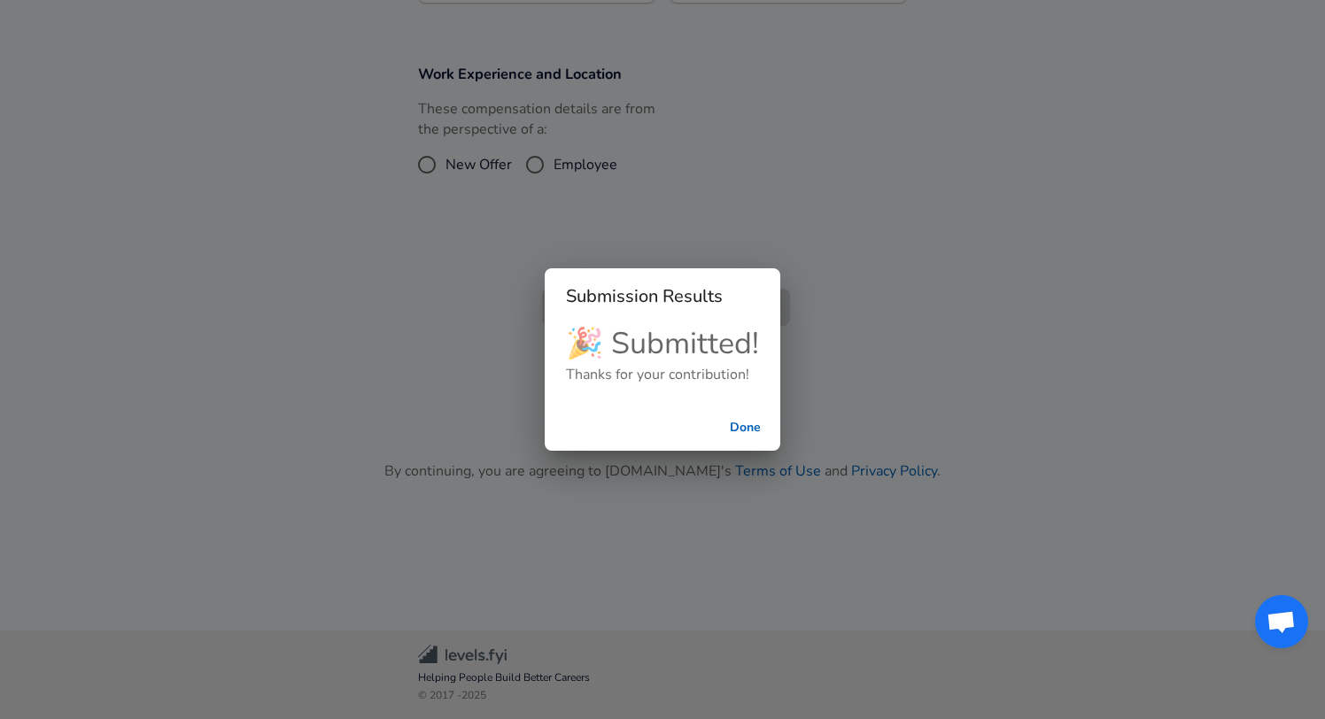
scroll to position [317, 0]
